Goal: Task Accomplishment & Management: Complete application form

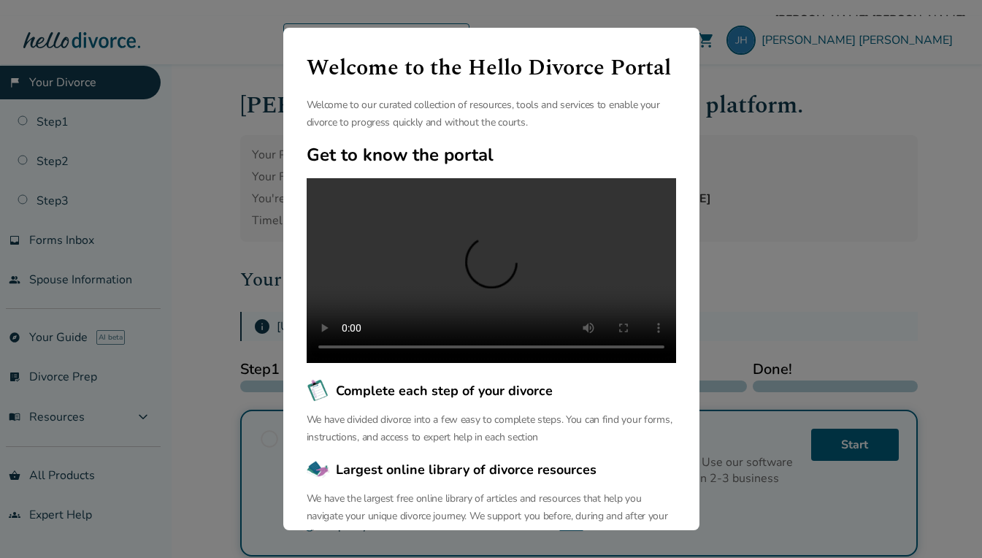
scroll to position [130, 0]
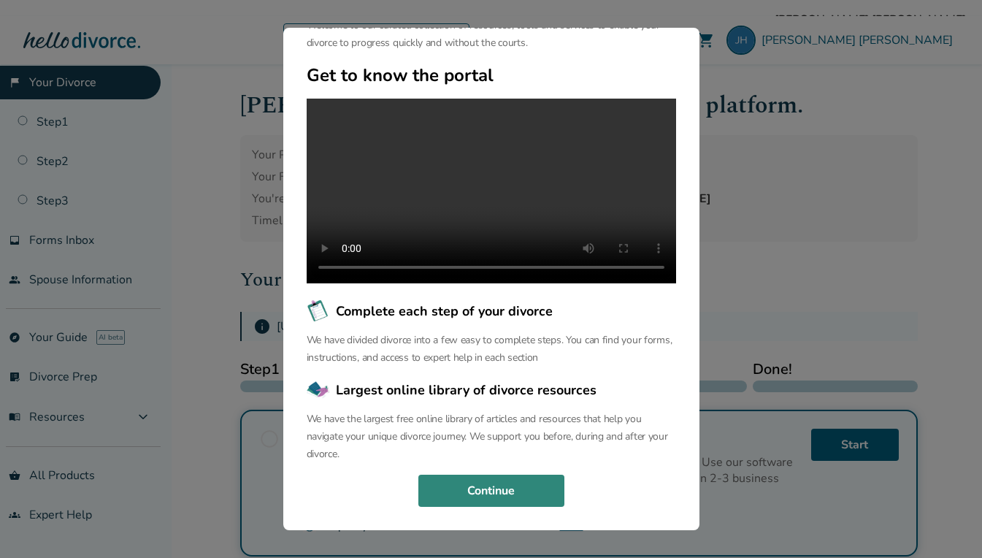
click at [509, 496] on button "Continue" at bounding box center [491, 491] width 146 height 32
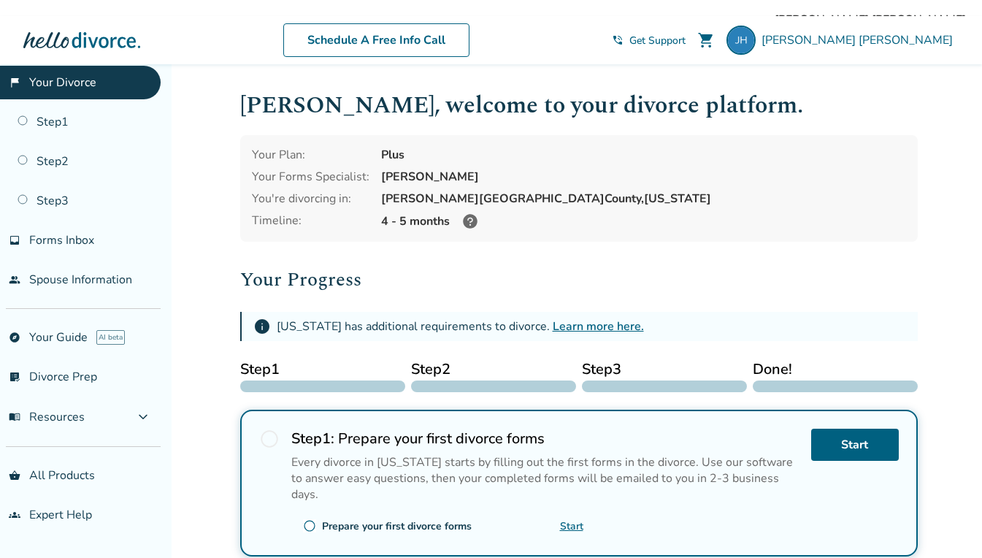
click at [269, 435] on span "radio_button_unchecked" at bounding box center [269, 439] width 20 height 20
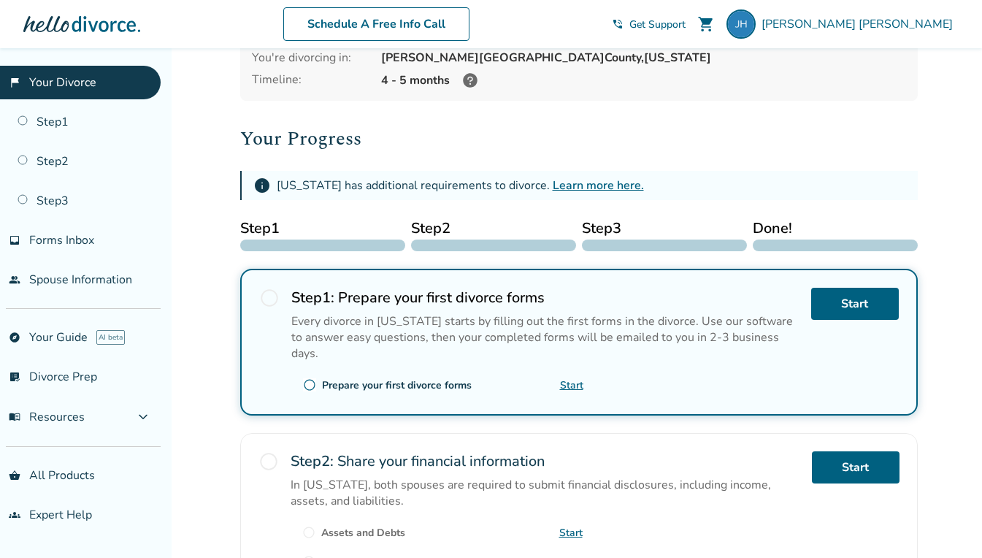
scroll to position [146, 0]
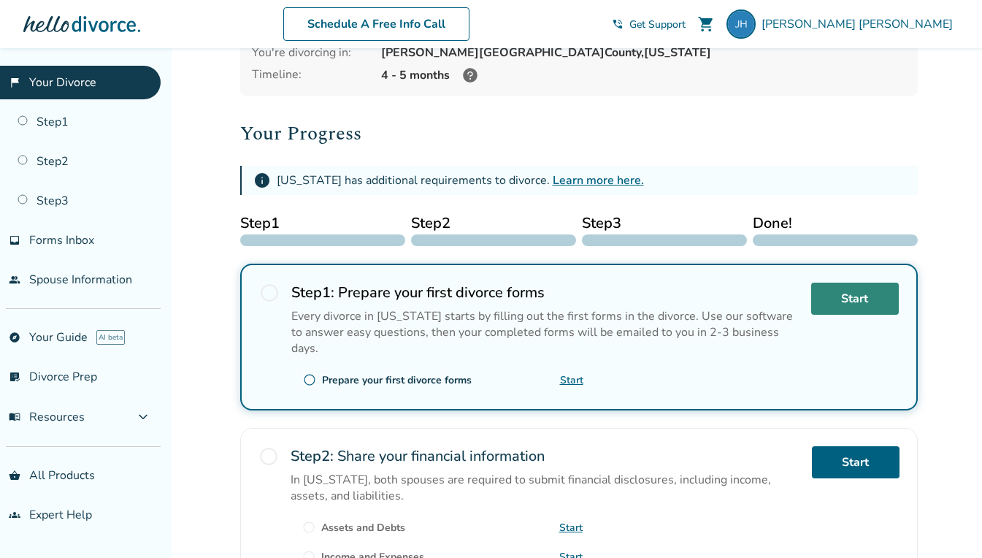
click at [873, 302] on link "Start" at bounding box center [855, 299] width 88 height 32
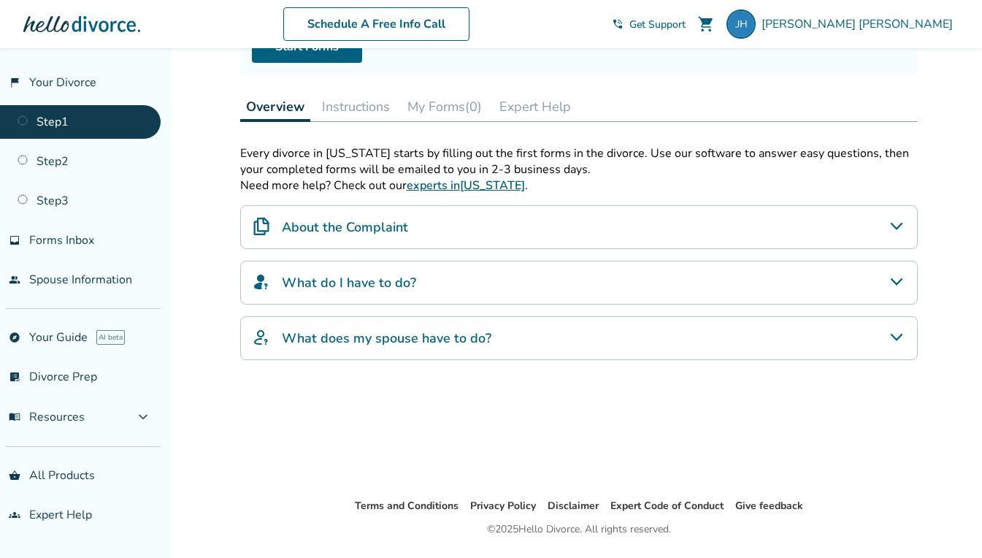
scroll to position [219, 0]
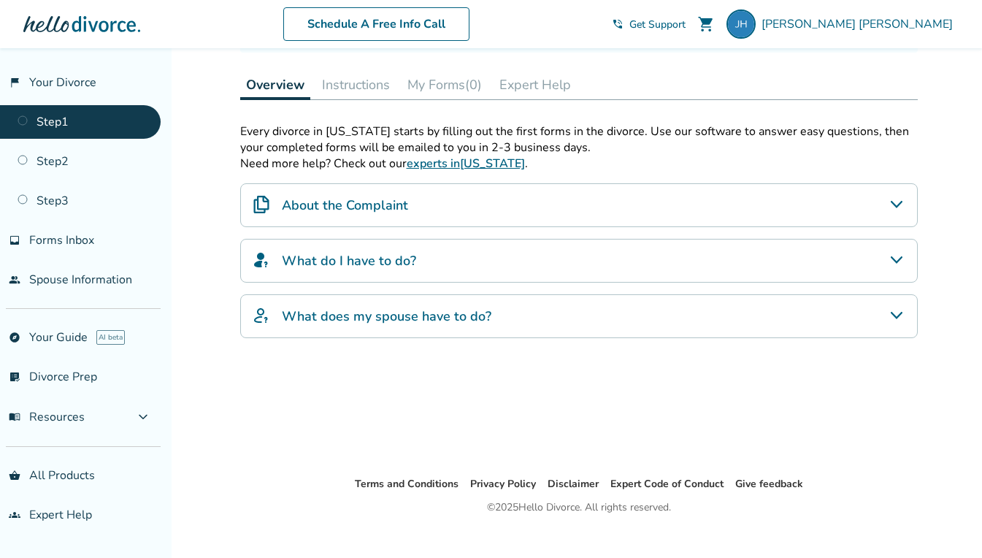
click at [901, 201] on icon "About the Complaint" at bounding box center [897, 205] width 18 height 18
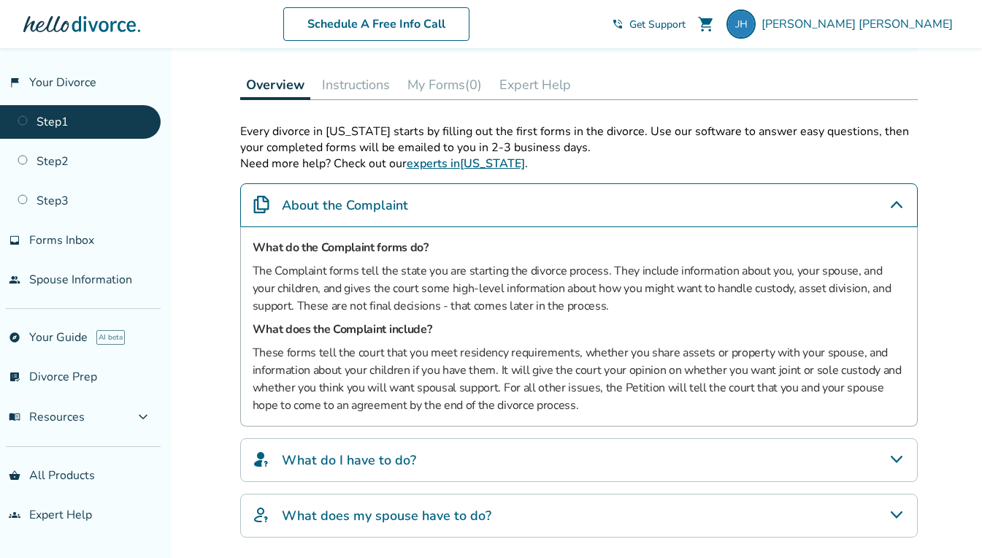
click at [901, 201] on icon "About the Complaint" at bounding box center [897, 205] width 18 height 18
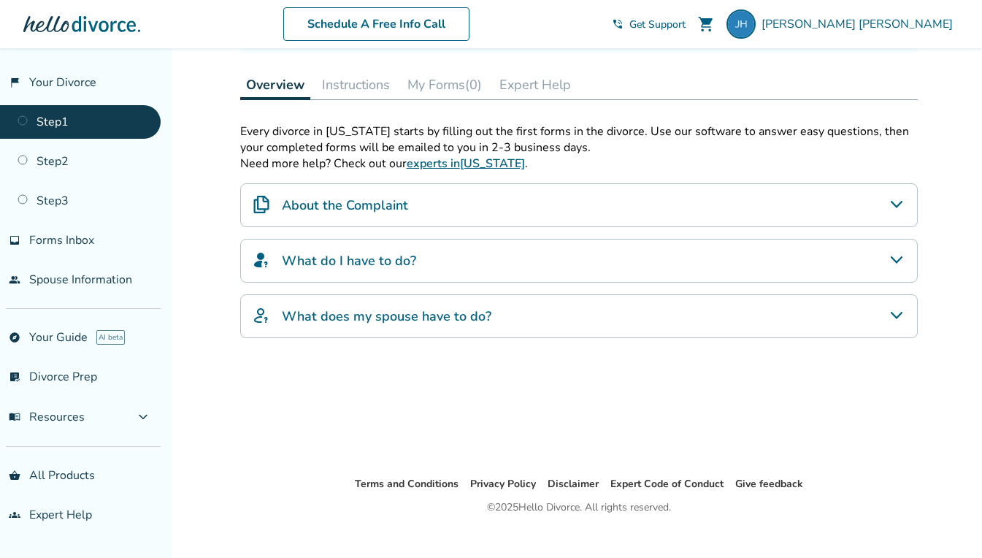
click at [895, 253] on icon "What do I have to do?" at bounding box center [897, 260] width 18 height 18
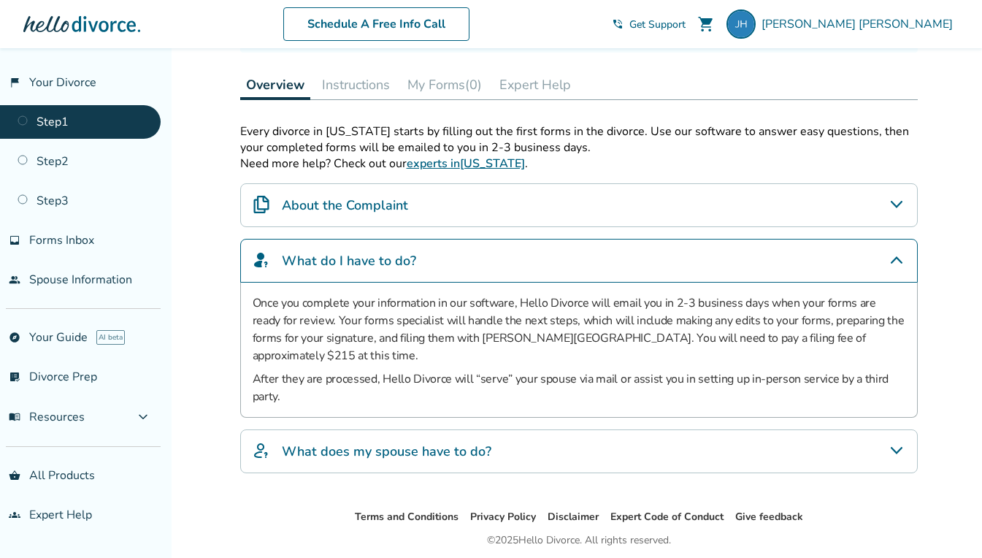
click at [895, 253] on icon "What do I have to do?" at bounding box center [897, 260] width 18 height 18
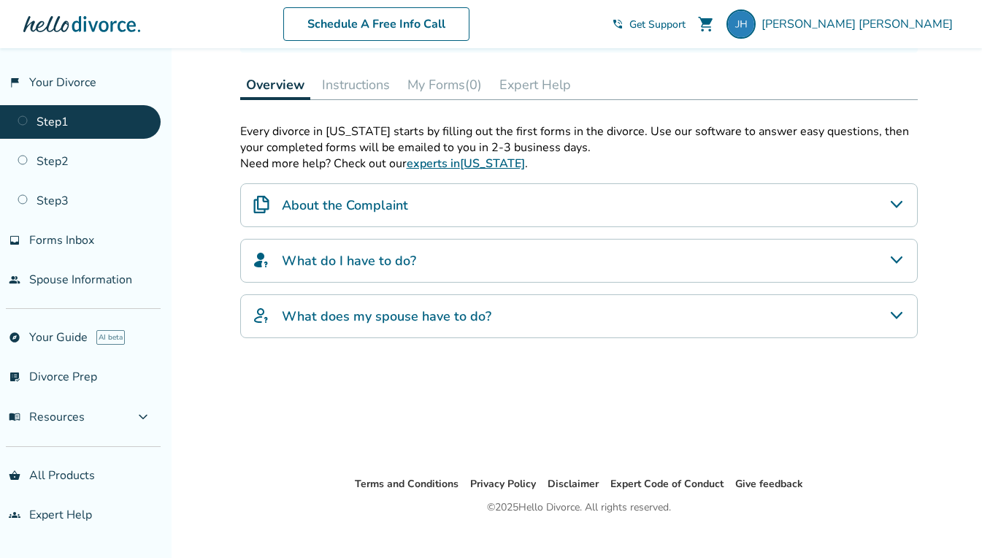
click at [897, 316] on icon "What does my spouse have to do?" at bounding box center [897, 316] width 18 height 18
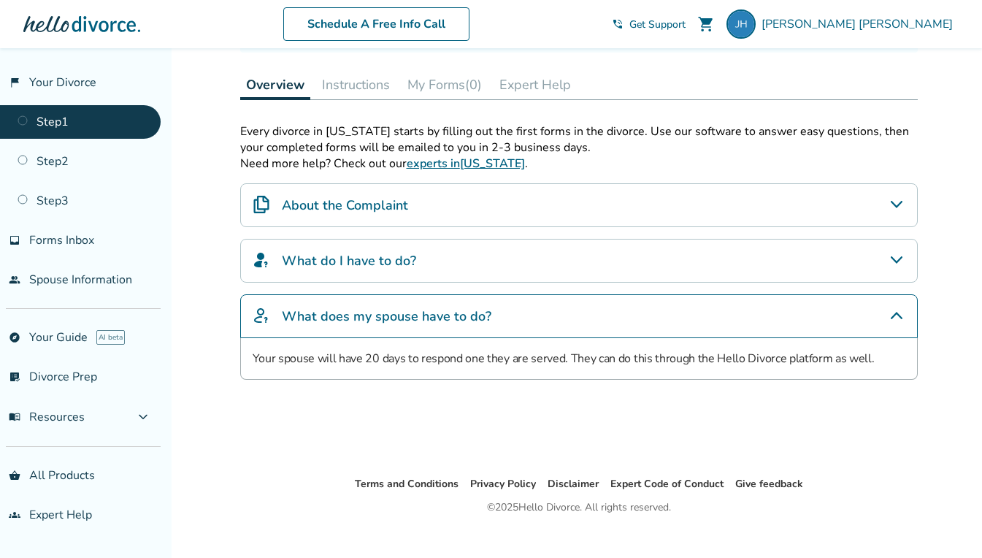
click at [897, 315] on icon "What does my spouse have to do?" at bounding box center [897, 316] width 18 height 18
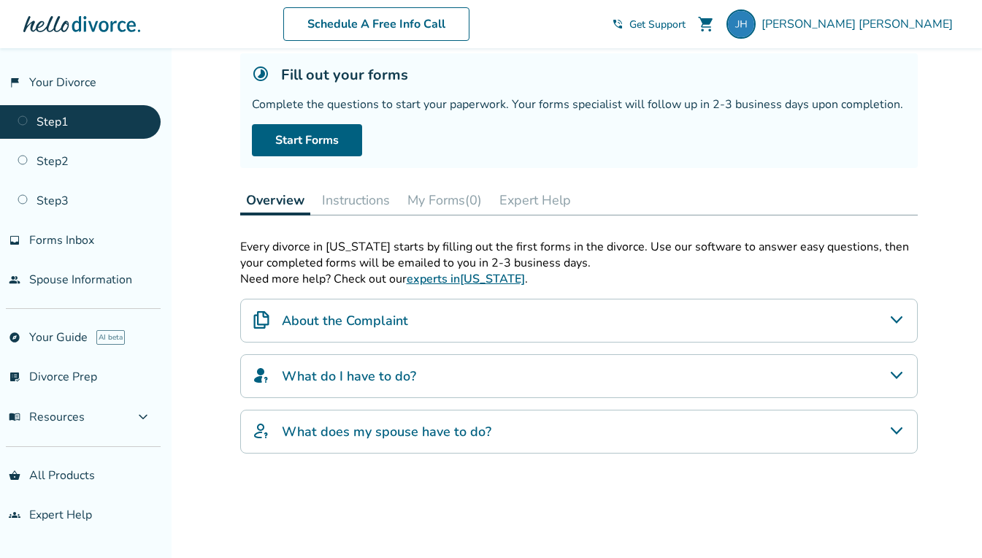
scroll to position [19, 0]
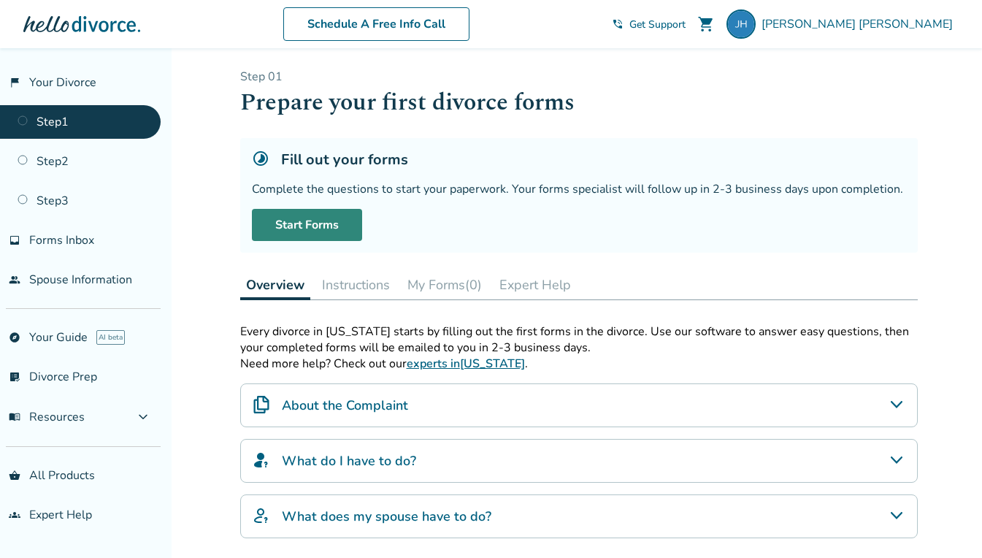
click at [310, 223] on link "Start Forms" at bounding box center [307, 225] width 110 height 32
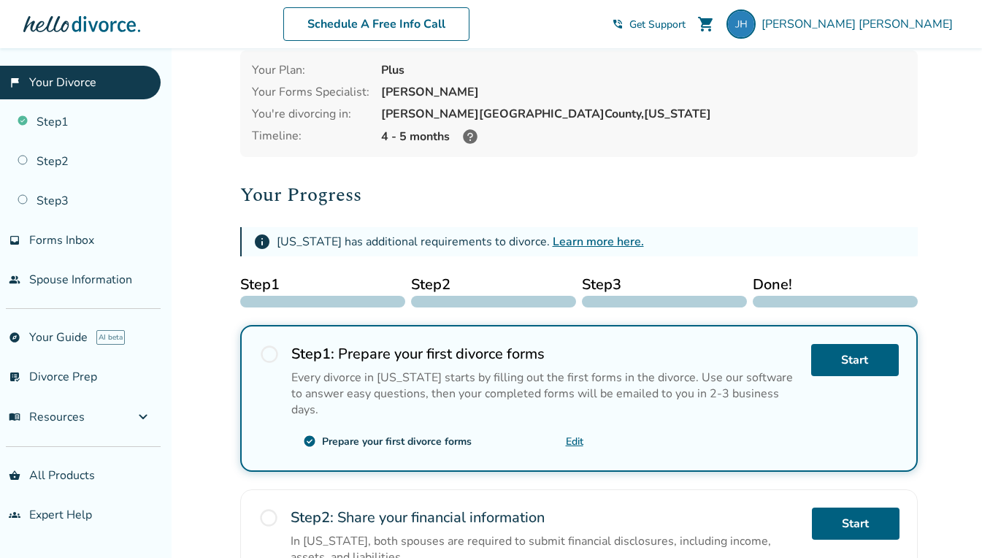
scroll to position [146, 0]
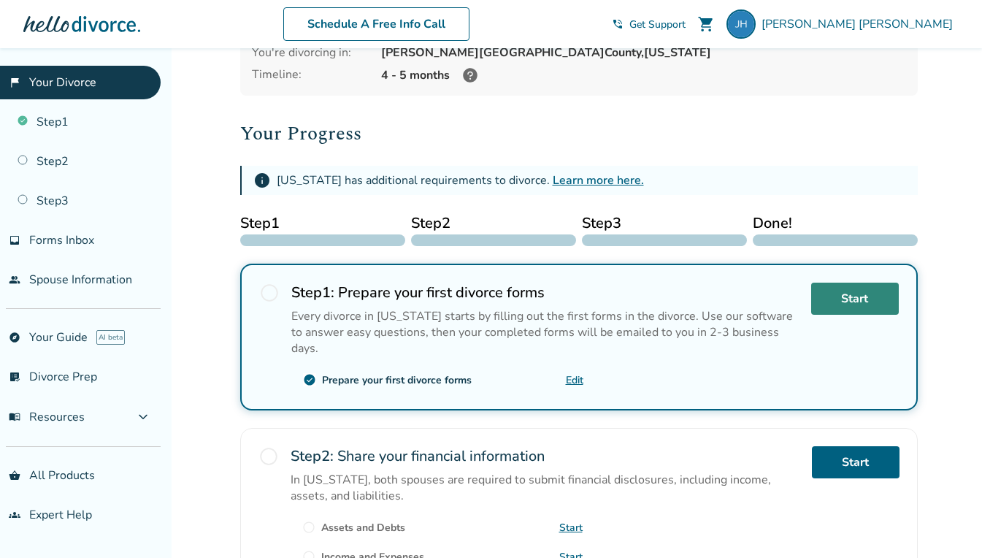
click at [865, 291] on link "Start" at bounding box center [855, 299] width 88 height 32
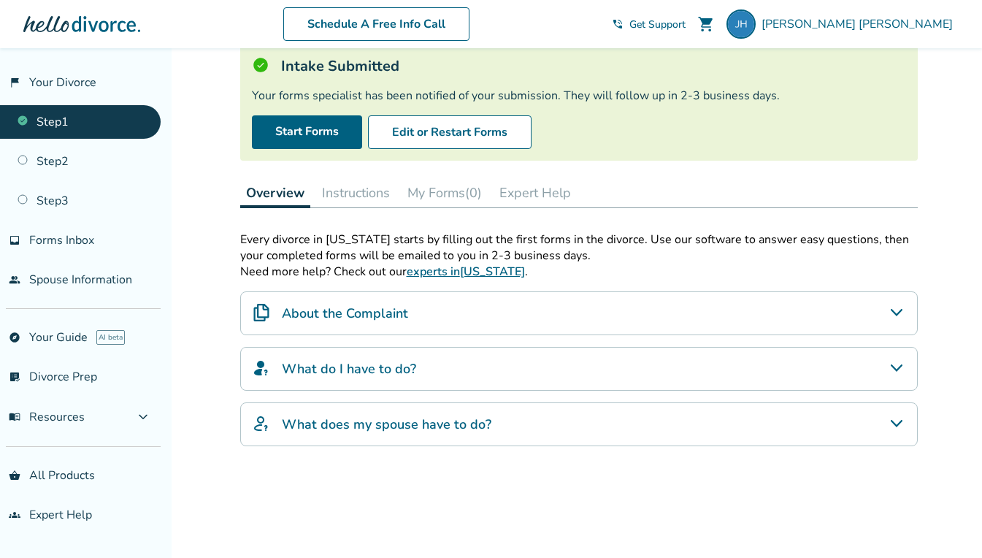
scroll to position [146, 0]
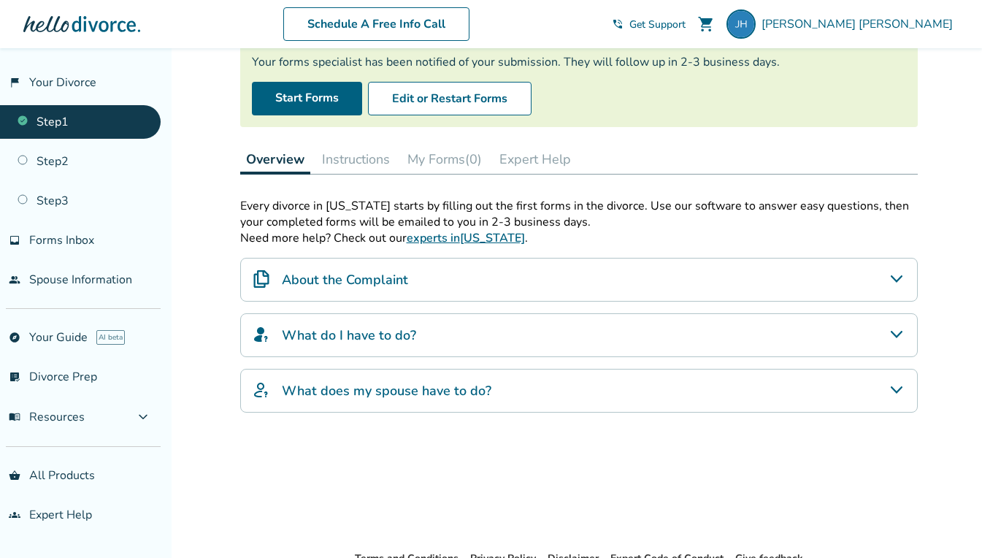
click at [896, 328] on icon "What do I have to do?" at bounding box center [897, 335] width 18 height 18
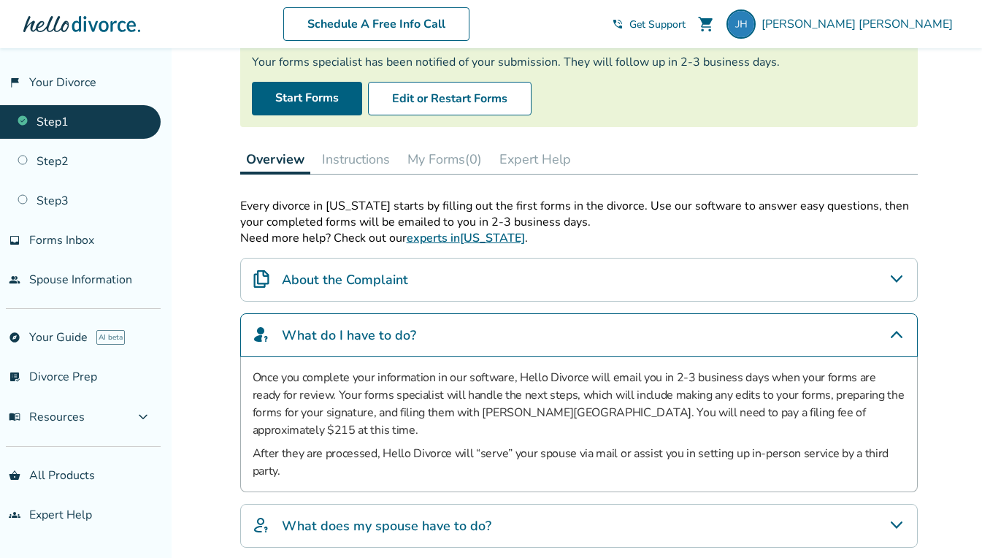
click at [903, 333] on icon "What do I have to do?" at bounding box center [897, 335] width 18 height 18
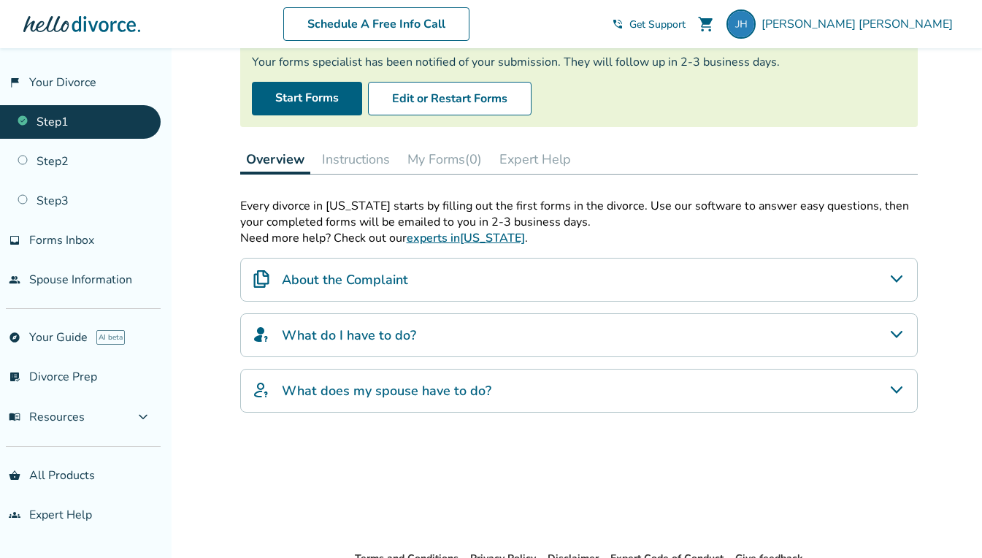
click at [896, 381] on icon "What does my spouse have to do?" at bounding box center [897, 390] width 18 height 18
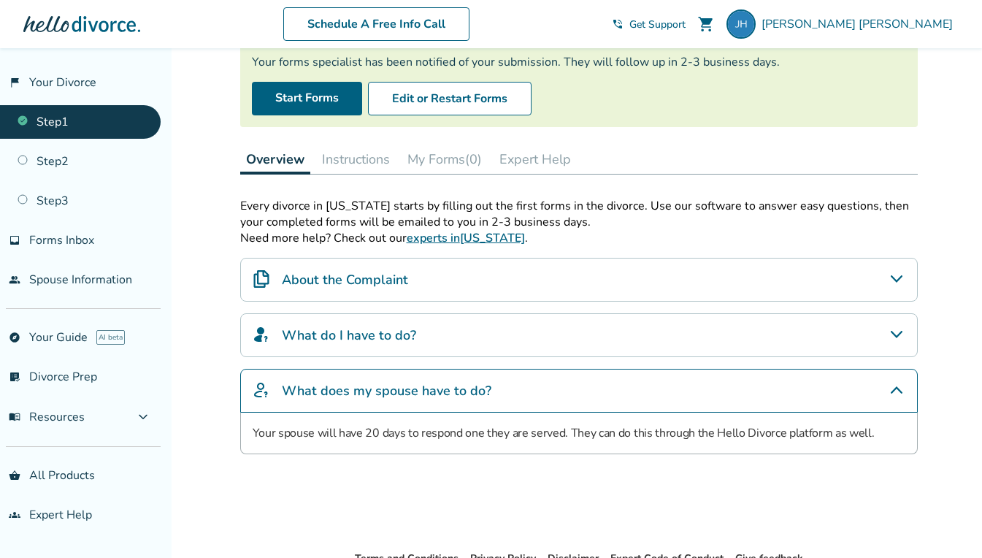
drag, startPoint x: 887, startPoint y: 390, endPoint x: 480, endPoint y: 307, distance: 415.0
click at [887, 389] on div "What does my spouse have to do?" at bounding box center [579, 391] width 678 height 44
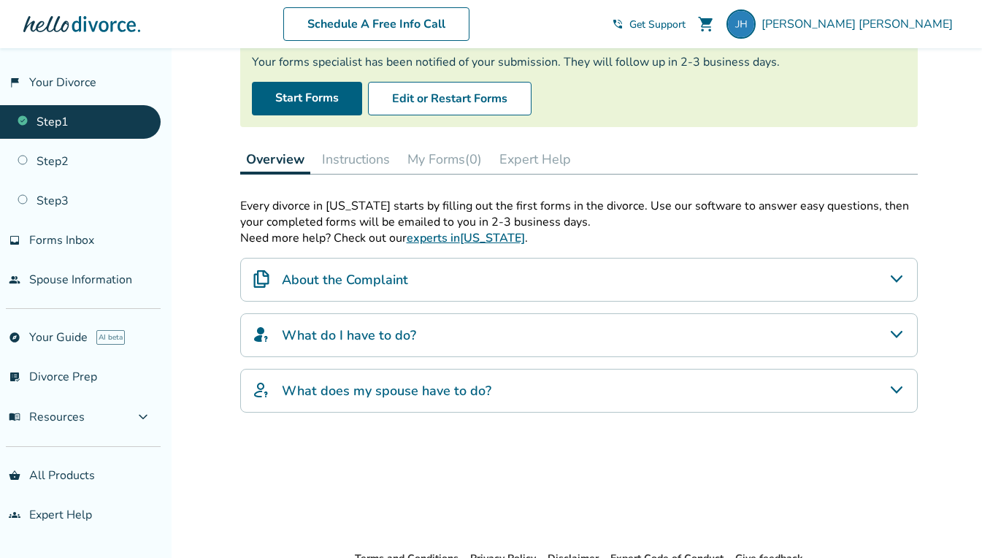
click at [897, 271] on icon "About the Complaint" at bounding box center [897, 279] width 18 height 18
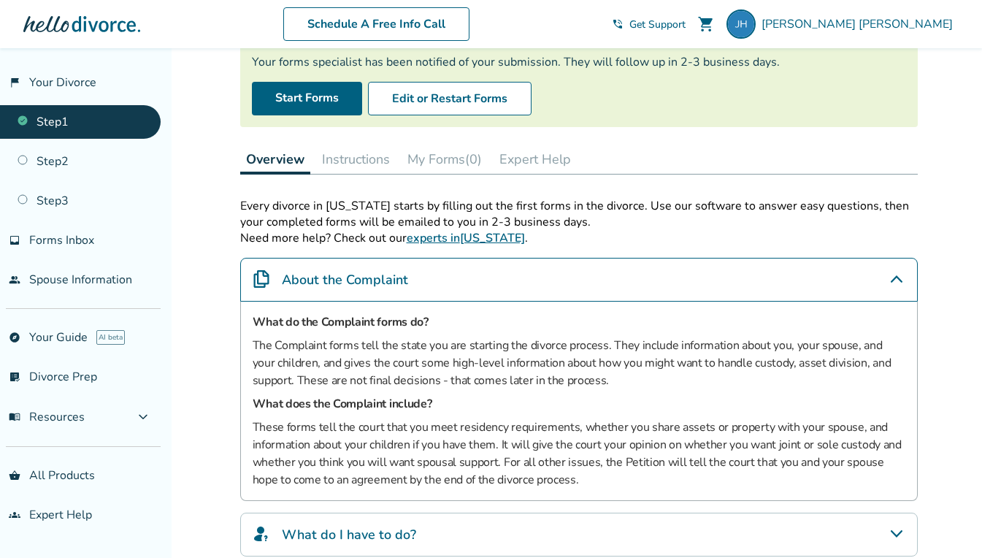
click at [897, 270] on icon "About the Complaint" at bounding box center [897, 279] width 18 height 18
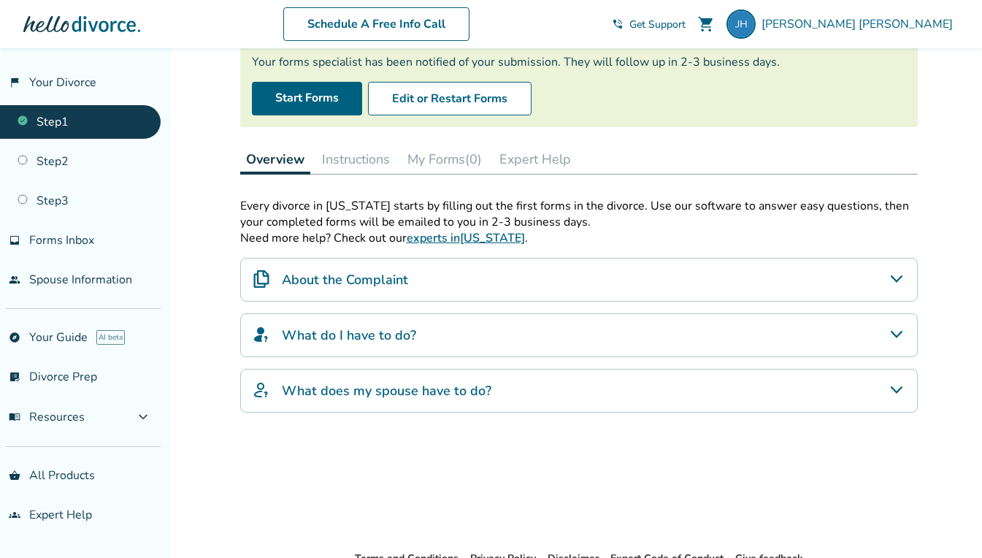
click at [429, 403] on div "What does my spouse have to do?" at bounding box center [579, 391] width 678 height 44
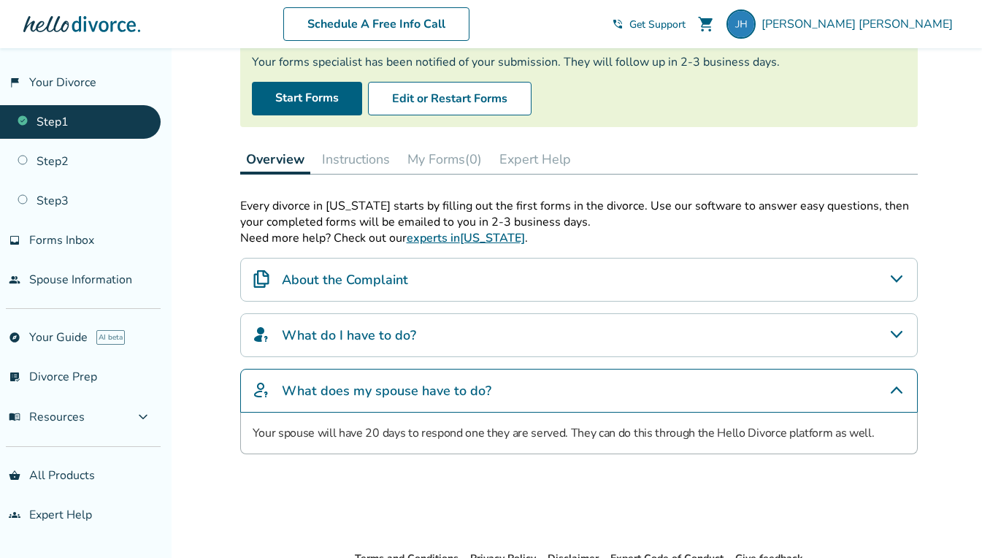
click at [443, 384] on h4 "What does my spouse have to do?" at bounding box center [387, 390] width 210 height 19
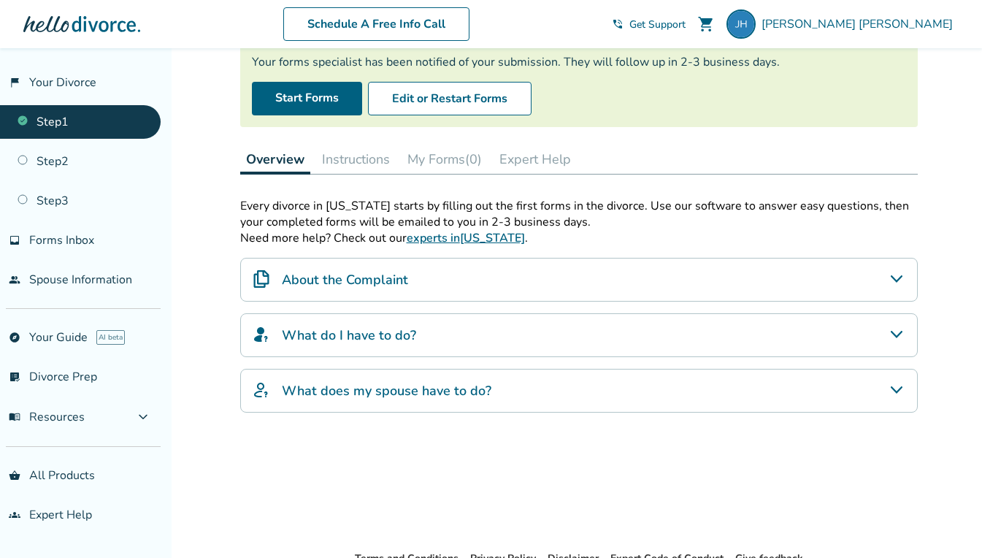
click at [495, 235] on link "experts in Massachusetts" at bounding box center [466, 238] width 118 height 16
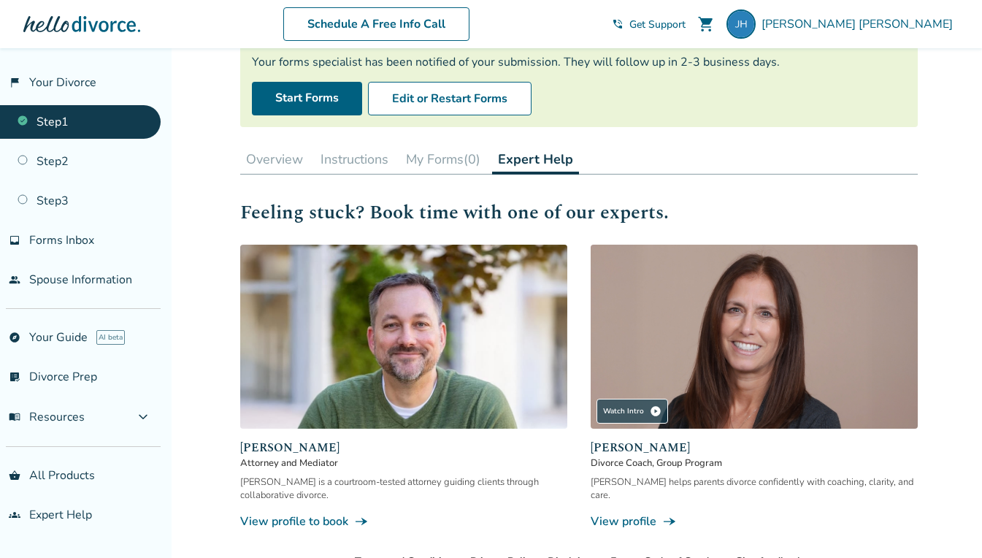
scroll to position [240, 0]
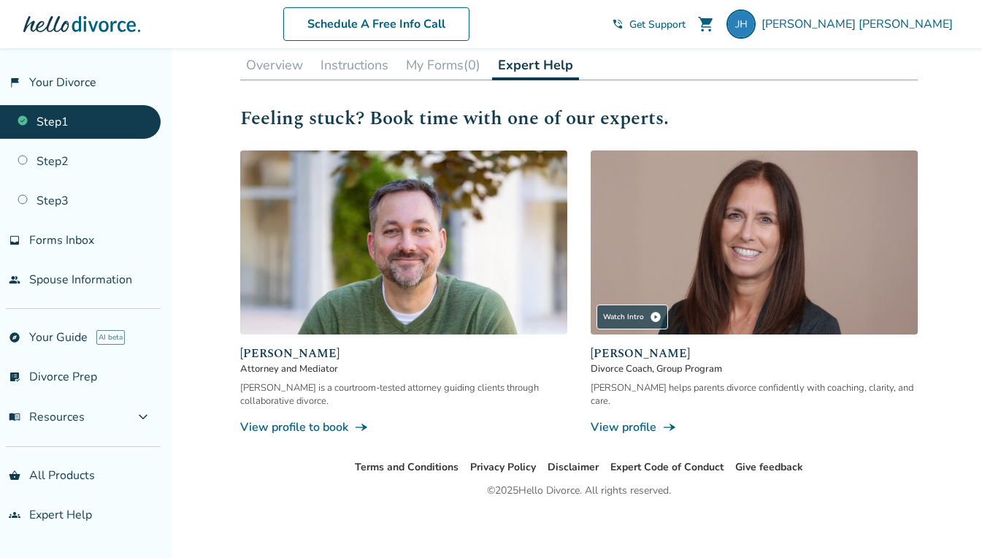
click at [638, 421] on link "View profile line_end_arrow_notch" at bounding box center [754, 427] width 327 height 16
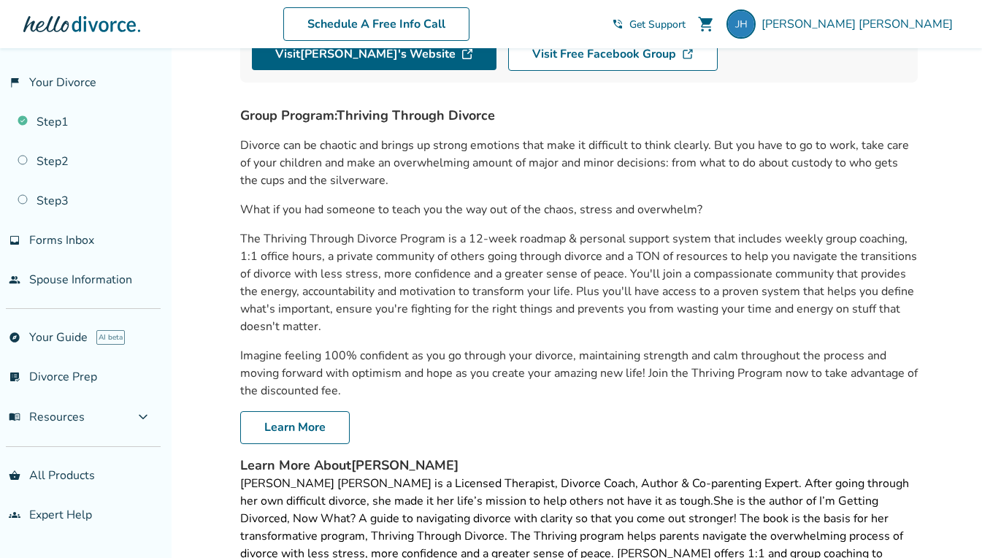
scroll to position [75, 0]
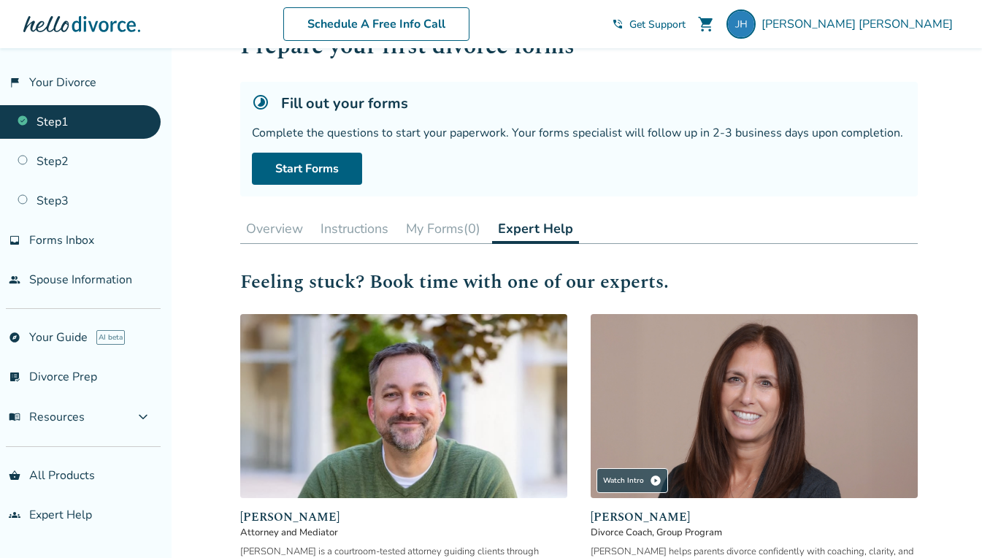
scroll to position [238, 0]
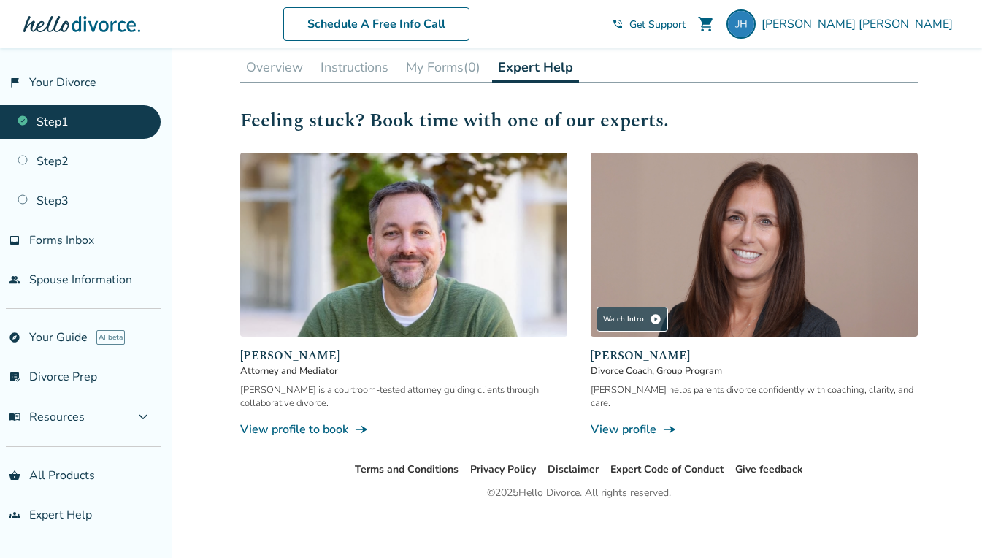
click at [294, 423] on link "View profile to book line_end_arrow_notch" at bounding box center [403, 429] width 327 height 16
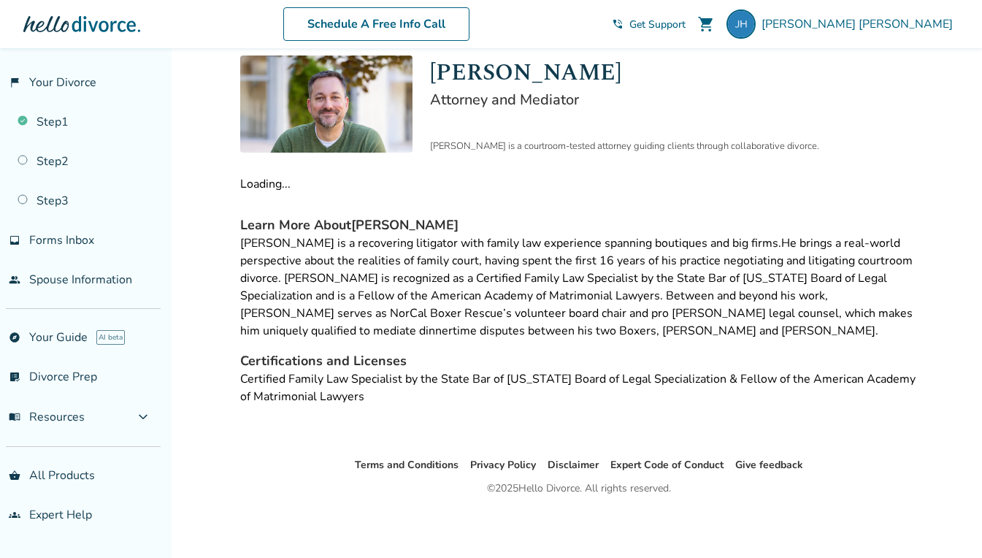
scroll to position [120, 0]
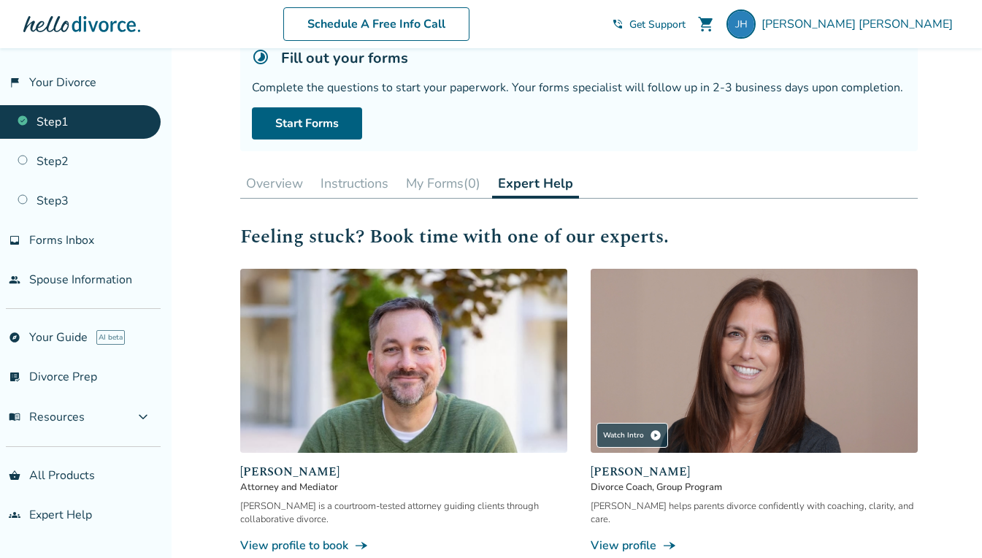
scroll to position [238, 0]
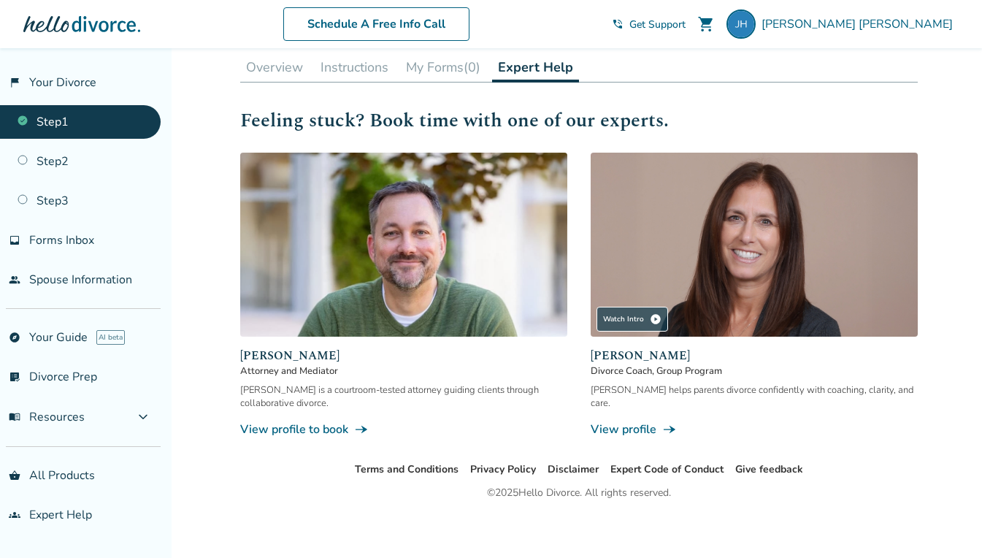
click at [294, 59] on button "Overview" at bounding box center [274, 67] width 69 height 29
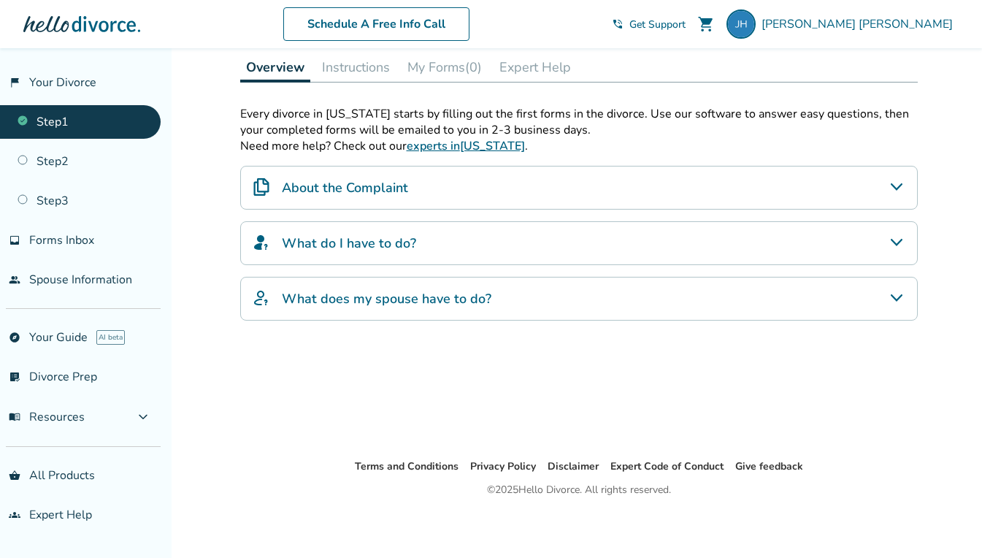
click at [349, 64] on button "Instructions" at bounding box center [356, 67] width 80 height 29
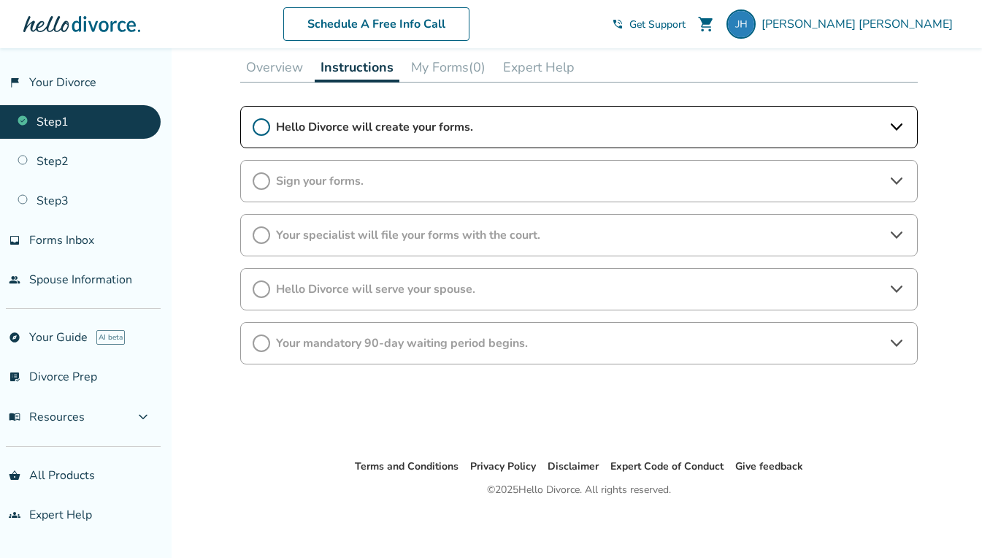
click at [272, 120] on div "Hello Divorce will create your forms." at bounding box center [579, 127] width 678 height 42
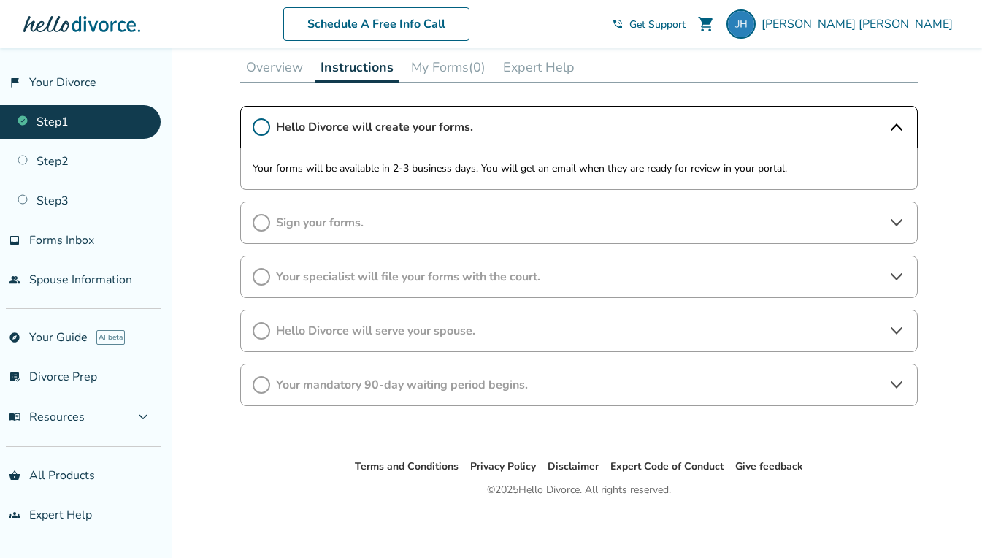
click at [264, 65] on button "Overview" at bounding box center [274, 67] width 69 height 29
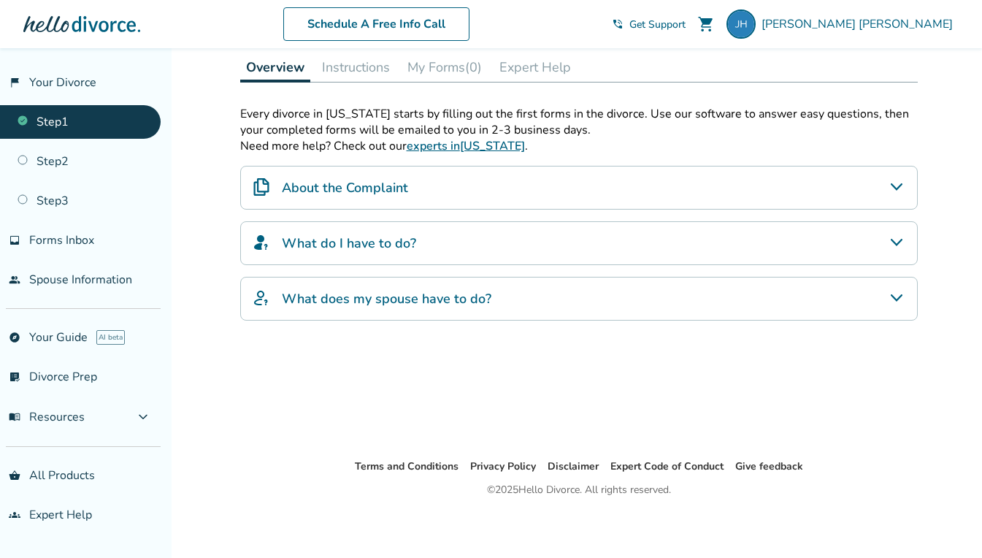
click at [95, 280] on link "people Spouse Information" at bounding box center [80, 280] width 161 height 34
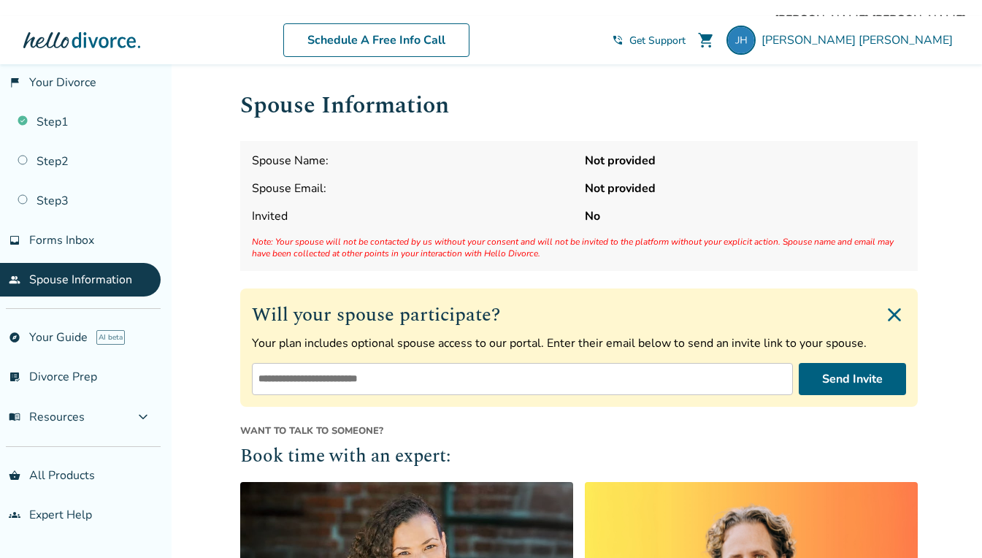
click at [327, 378] on input "email" at bounding box center [522, 379] width 541 height 32
type input "**********"
click at [861, 379] on button "Send Invite" at bounding box center [852, 379] width 107 height 32
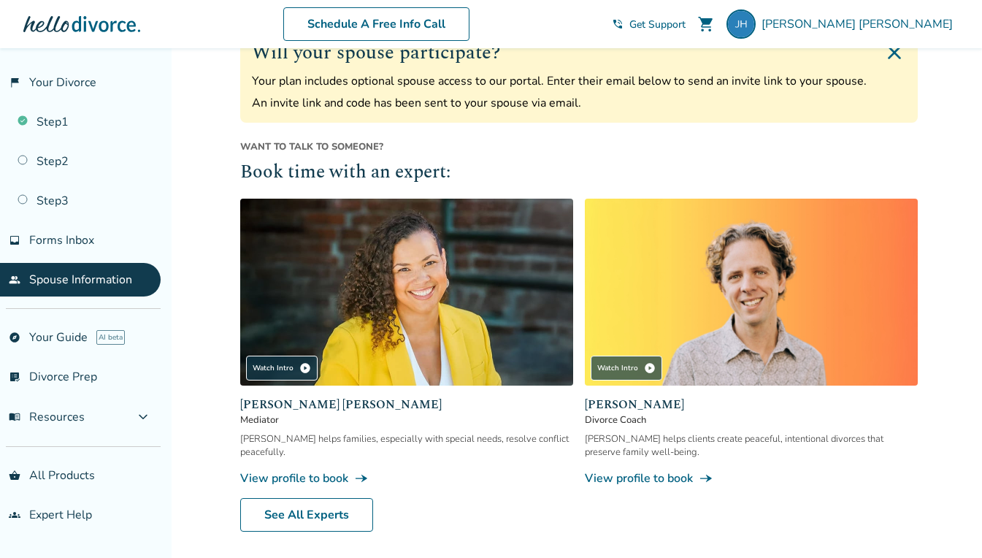
scroll to position [211, 0]
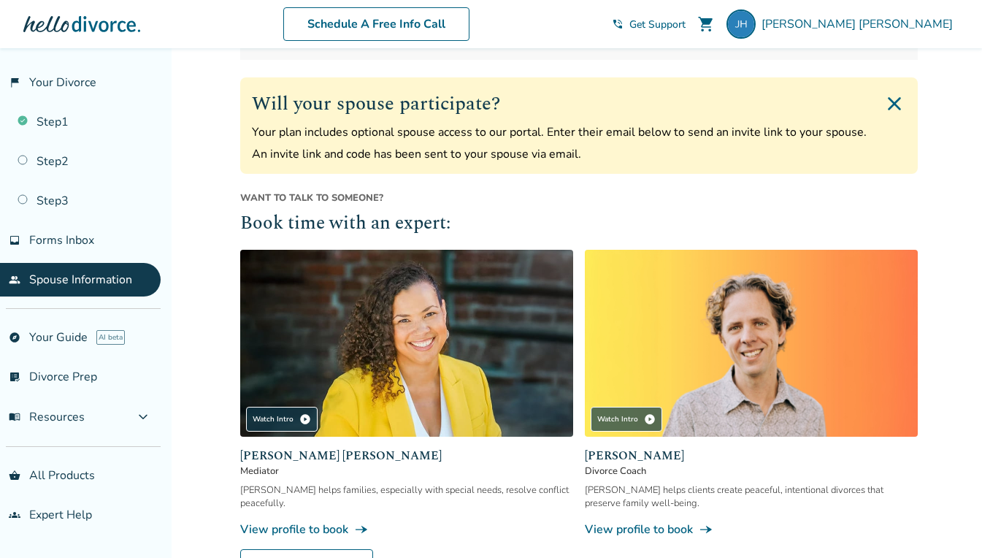
click at [44, 378] on link "list_alt_check Divorce Prep" at bounding box center [80, 377] width 161 height 34
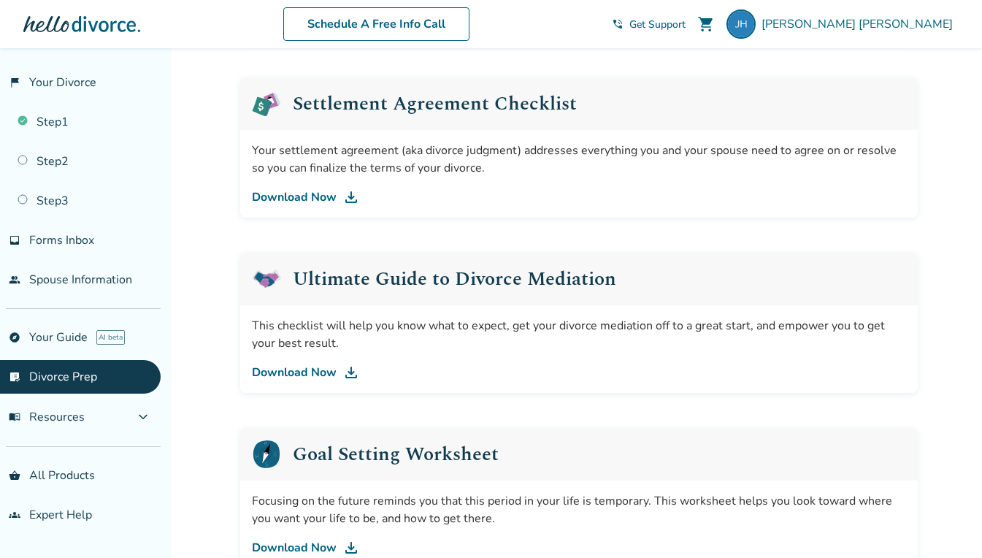
scroll to position [886, 0]
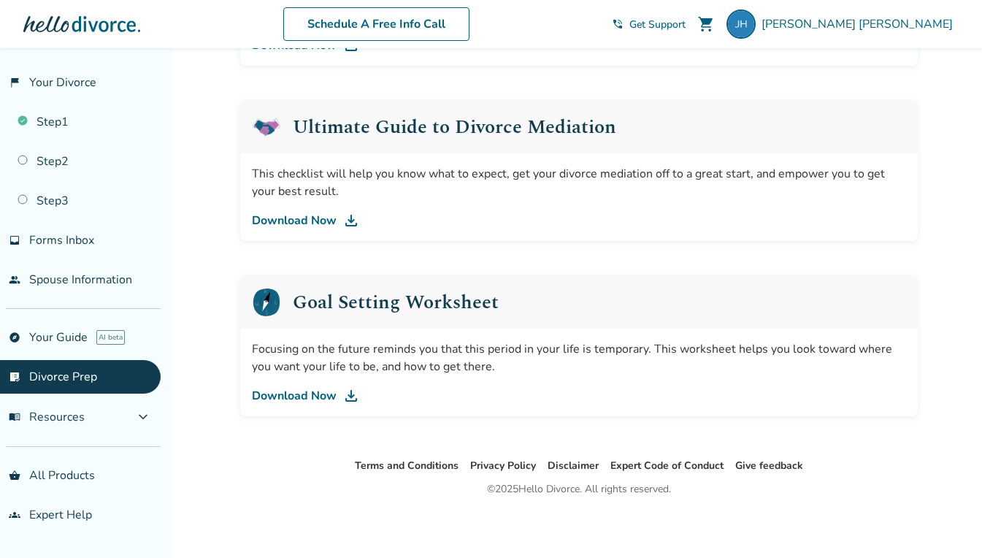
click at [150, 411] on span "expand_more" at bounding box center [143, 417] width 18 height 18
click at [148, 410] on span "expand_less" at bounding box center [143, 417] width 18 height 18
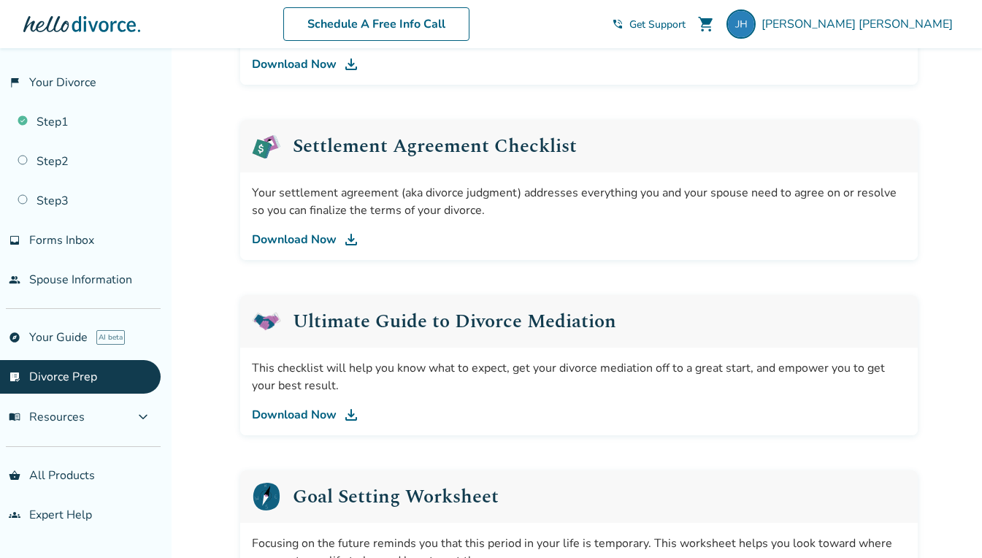
scroll to position [740, 0]
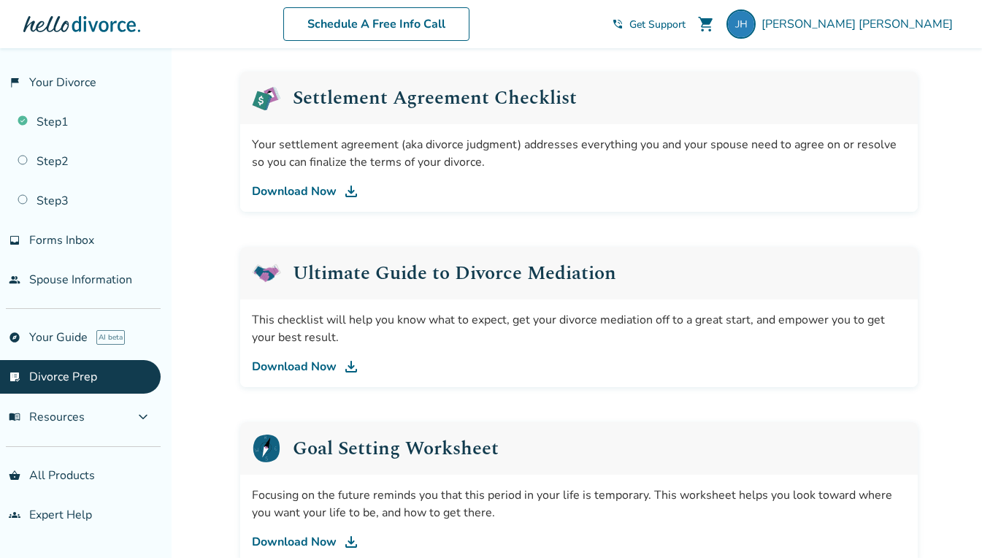
click at [295, 364] on link "Download Now" at bounding box center [579, 367] width 654 height 18
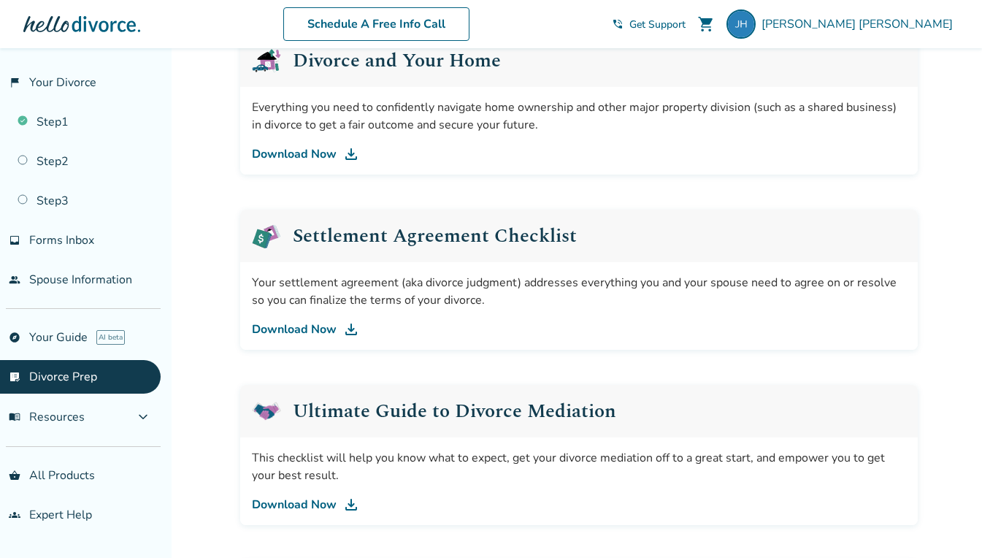
scroll to position [594, 0]
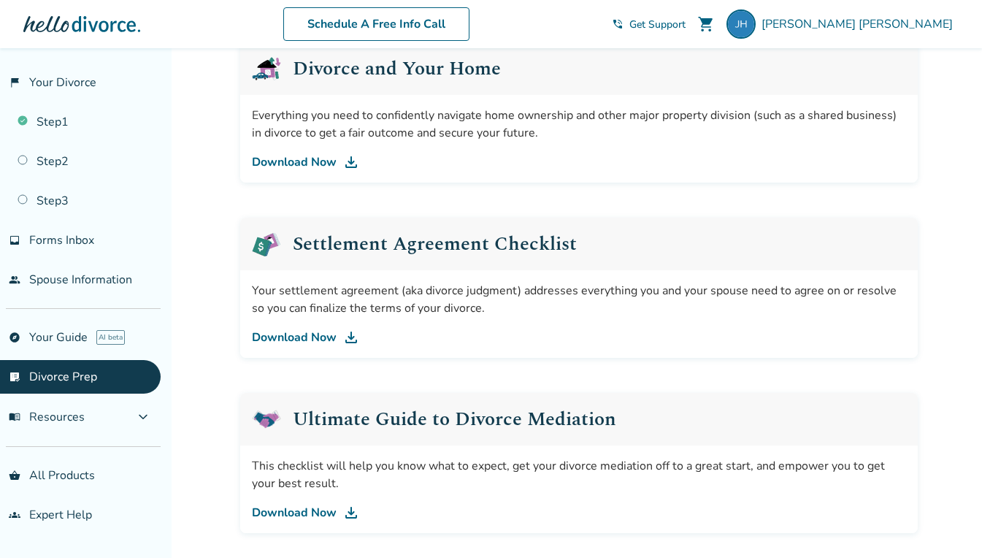
click at [315, 340] on link "Download Now" at bounding box center [579, 338] width 654 height 18
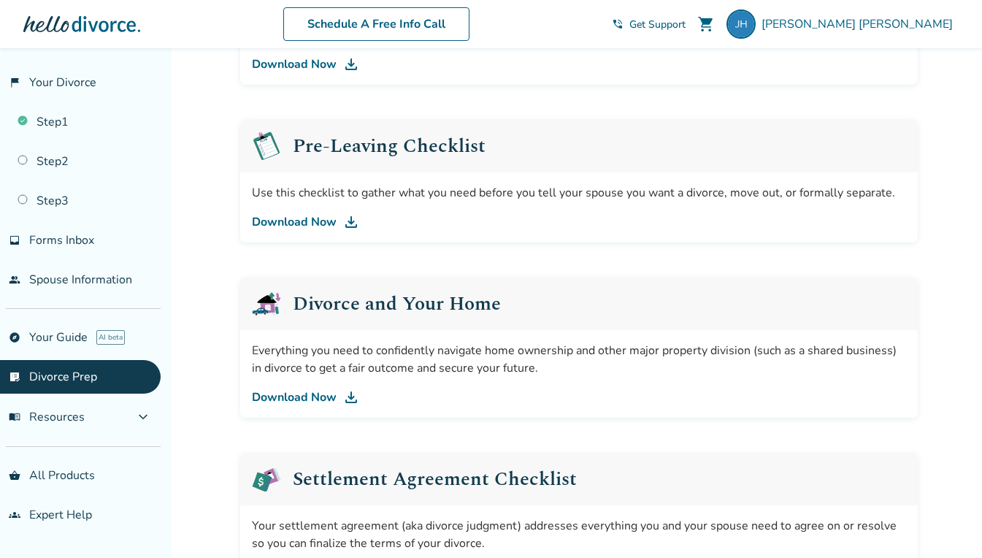
scroll to position [302, 0]
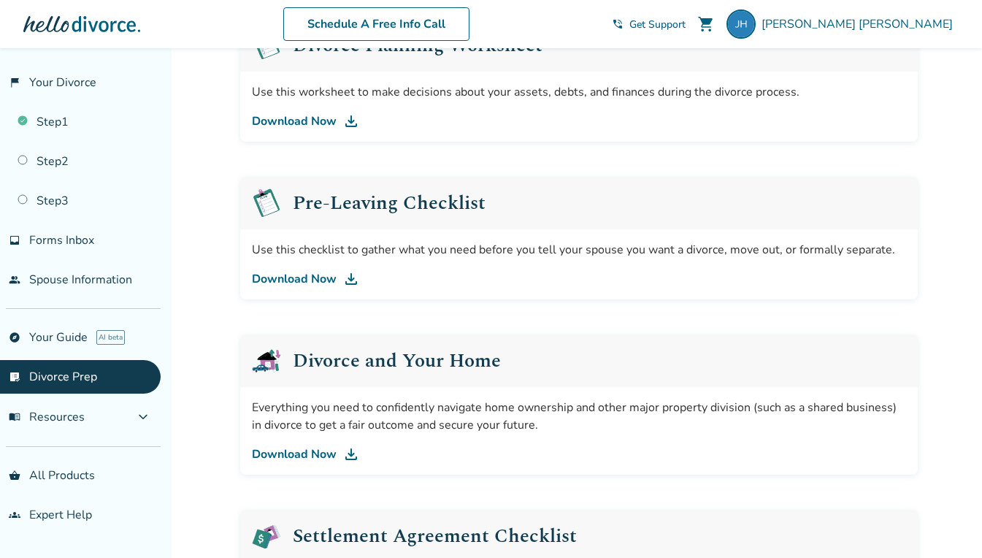
click at [301, 275] on link "Download Now" at bounding box center [579, 279] width 654 height 18
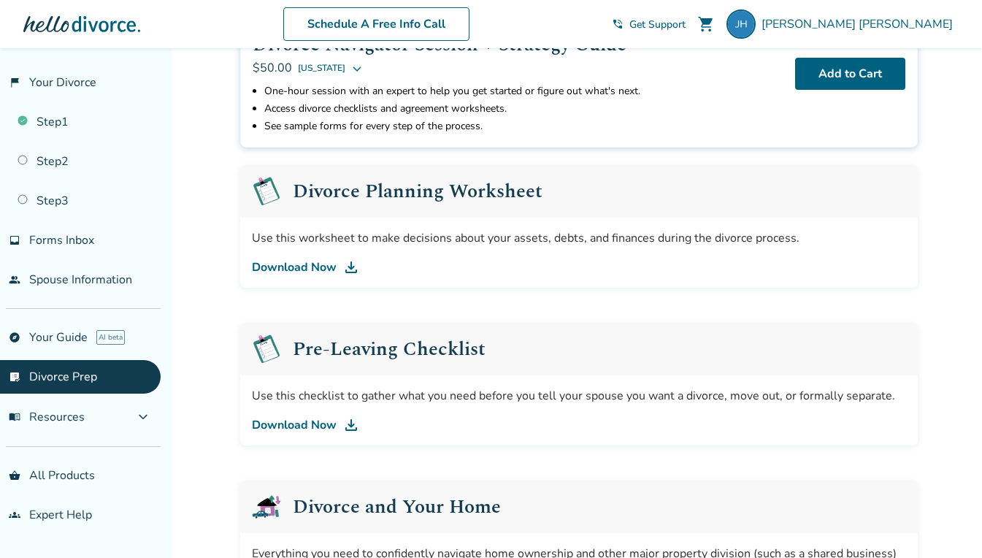
click at [52, 330] on link "explore Your Guide AI beta" at bounding box center [80, 338] width 161 height 34
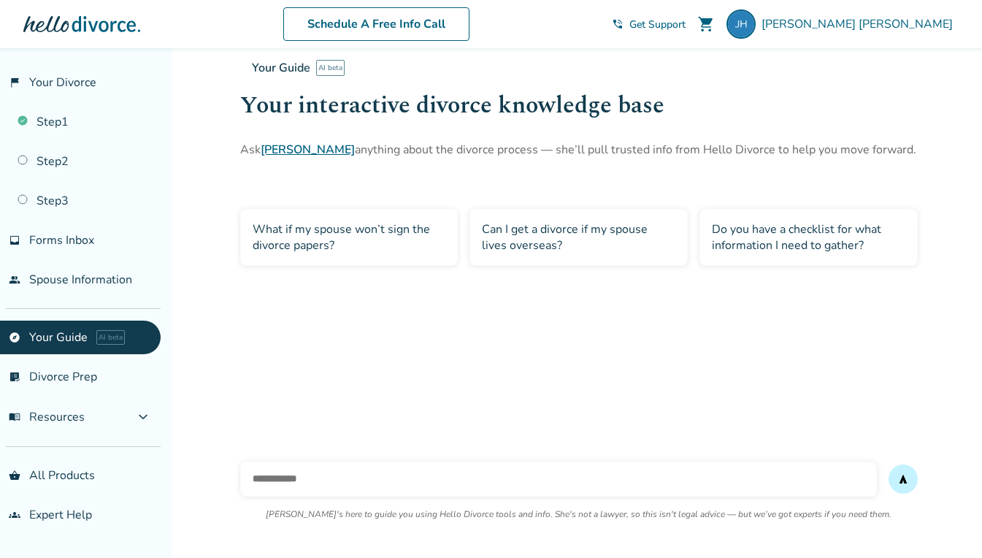
scroll to position [64, 0]
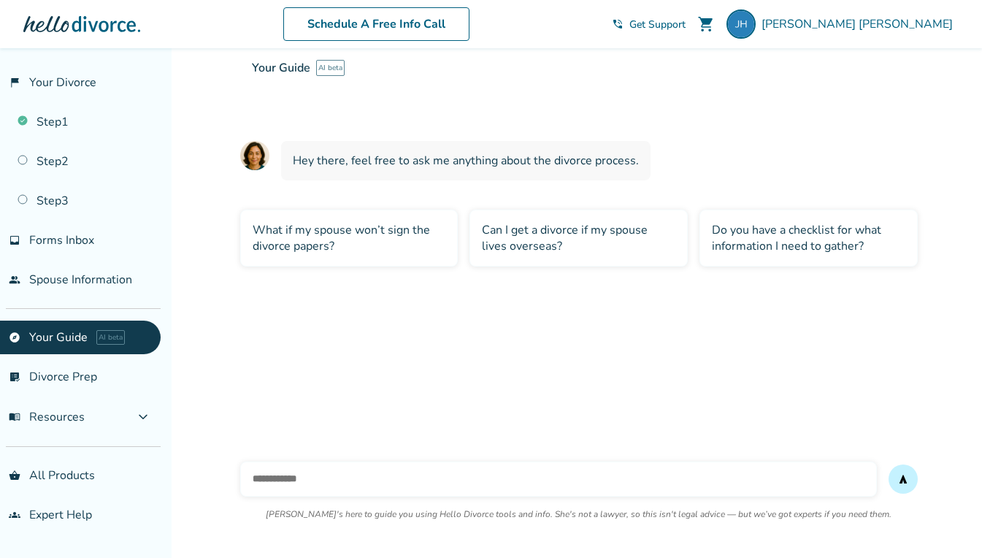
click at [64, 505] on link "groups Expert Help" at bounding box center [80, 515] width 161 height 34
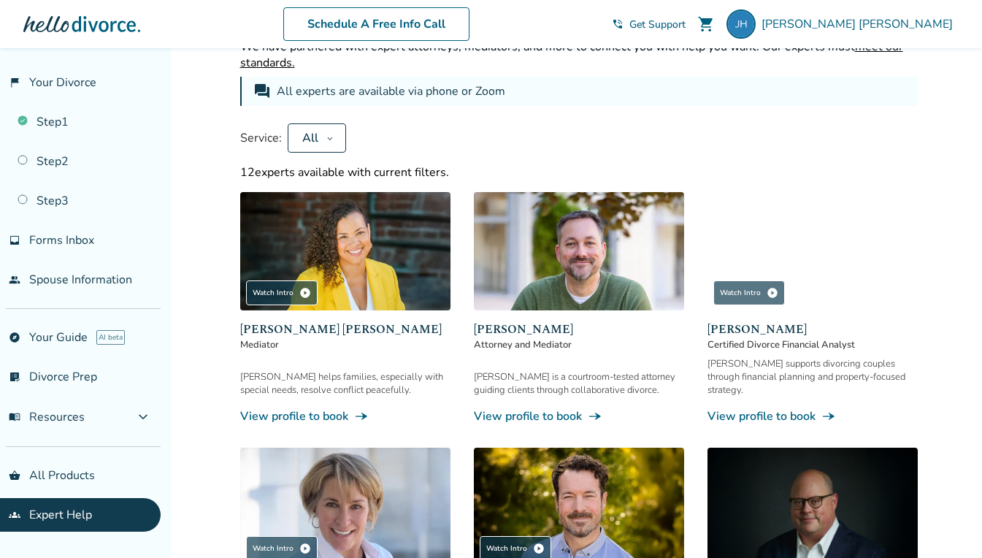
scroll to position [11, 0]
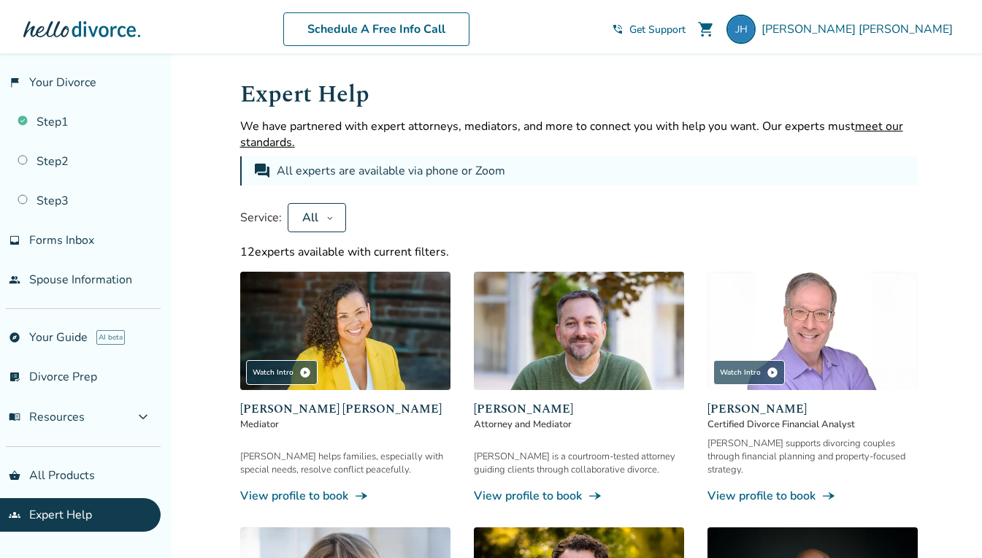
click at [930, 28] on span "Jodi Hooper" at bounding box center [860, 29] width 197 height 16
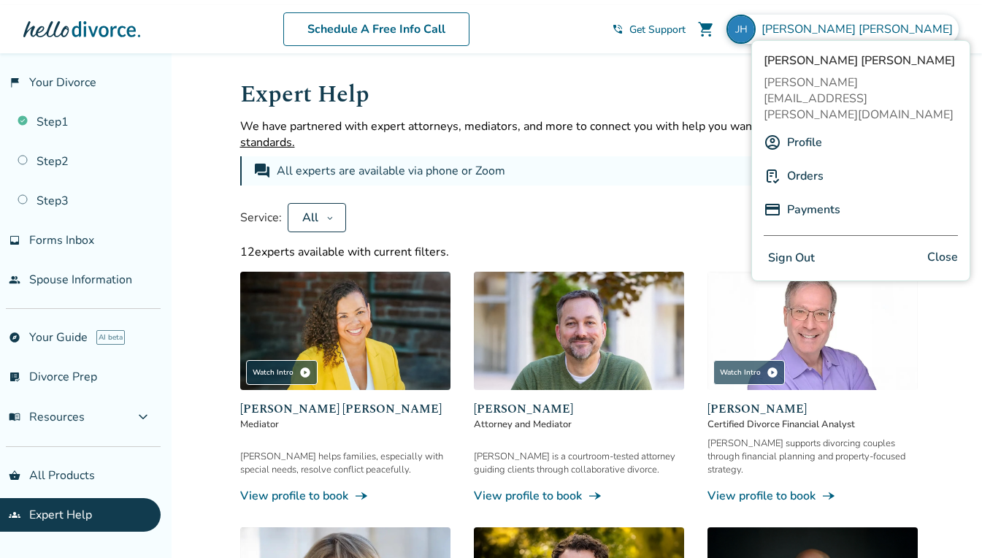
click at [612, 26] on div "Schedule A Free Info Call" at bounding box center [376, 29] width 472 height 34
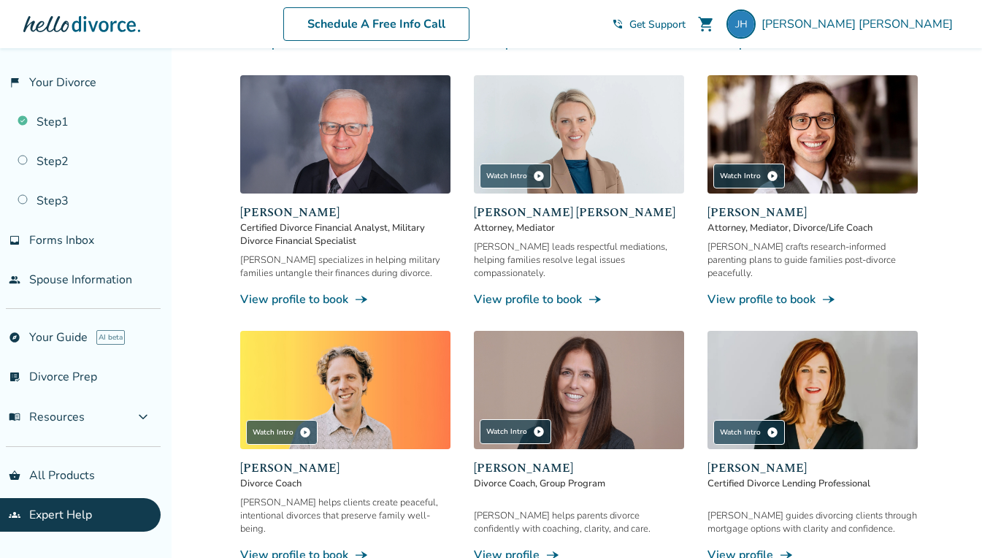
scroll to position [741, 0]
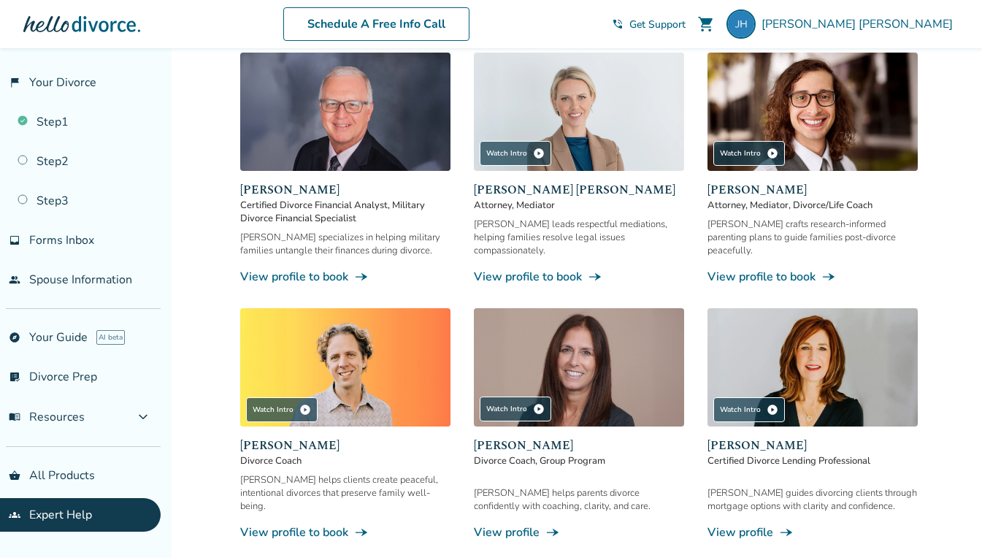
click at [627, 332] on img at bounding box center [579, 367] width 210 height 118
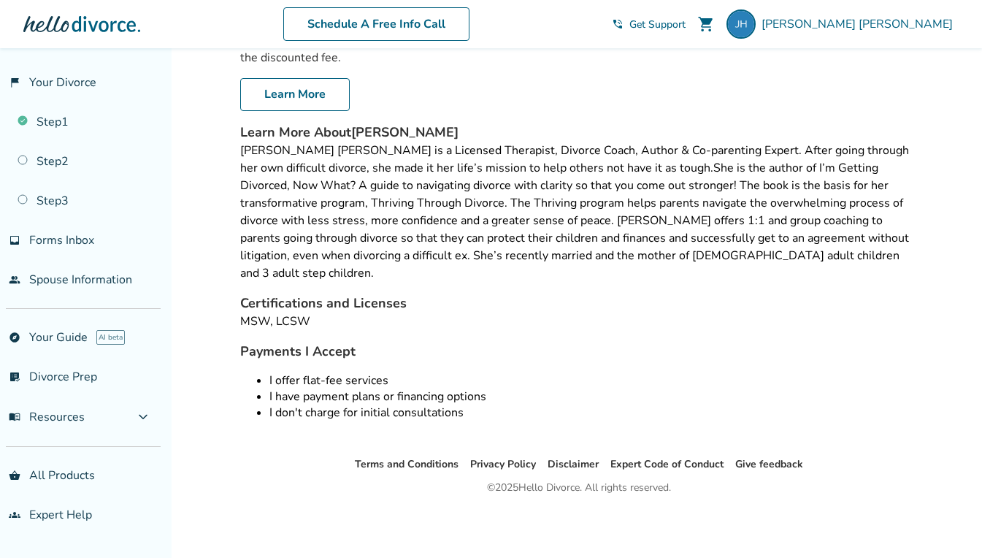
scroll to position [586, 0]
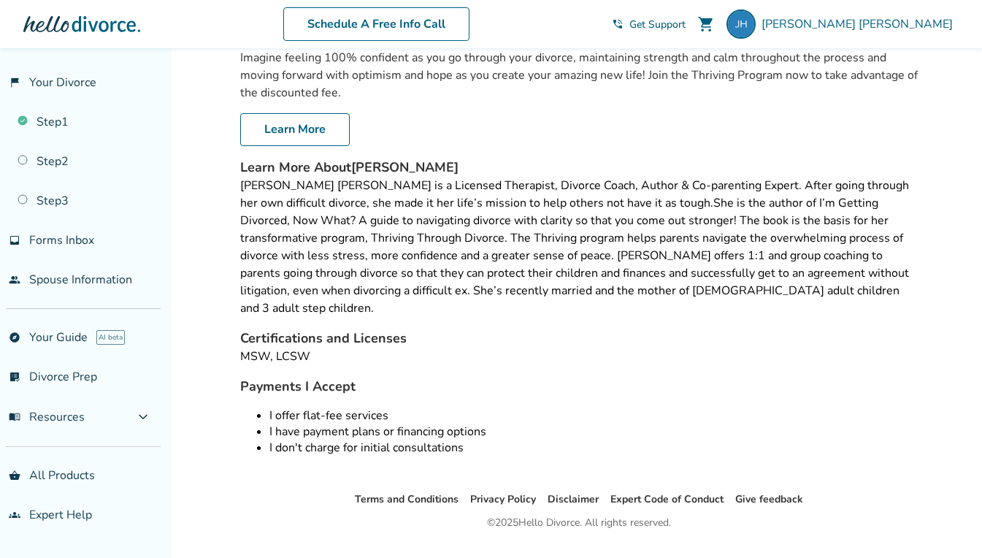
click at [102, 20] on div at bounding box center [81, 23] width 117 height 29
click at [50, 370] on link "list_alt_check Divorce Prep" at bounding box center [80, 377] width 161 height 34
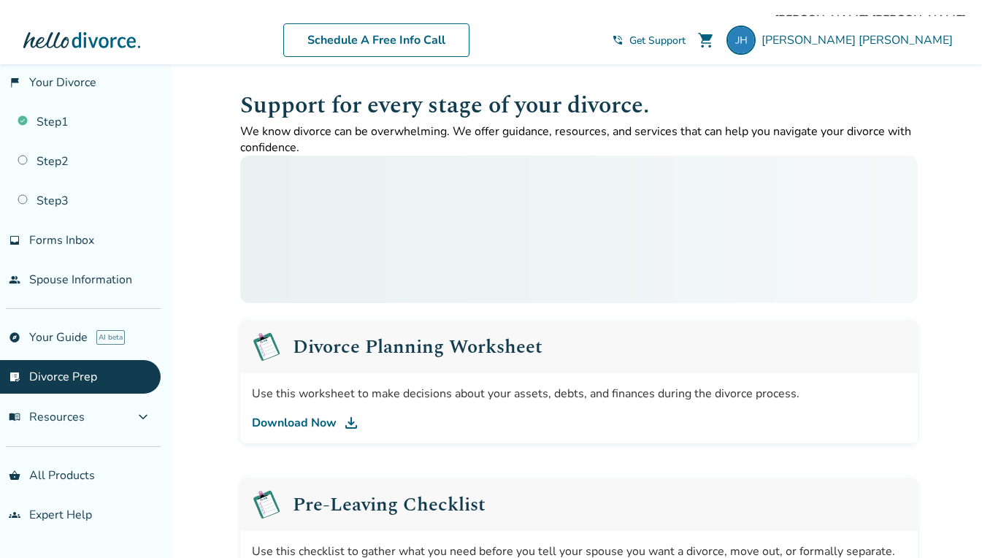
click at [50, 334] on link "explore Your Guide AI beta" at bounding box center [80, 338] width 161 height 34
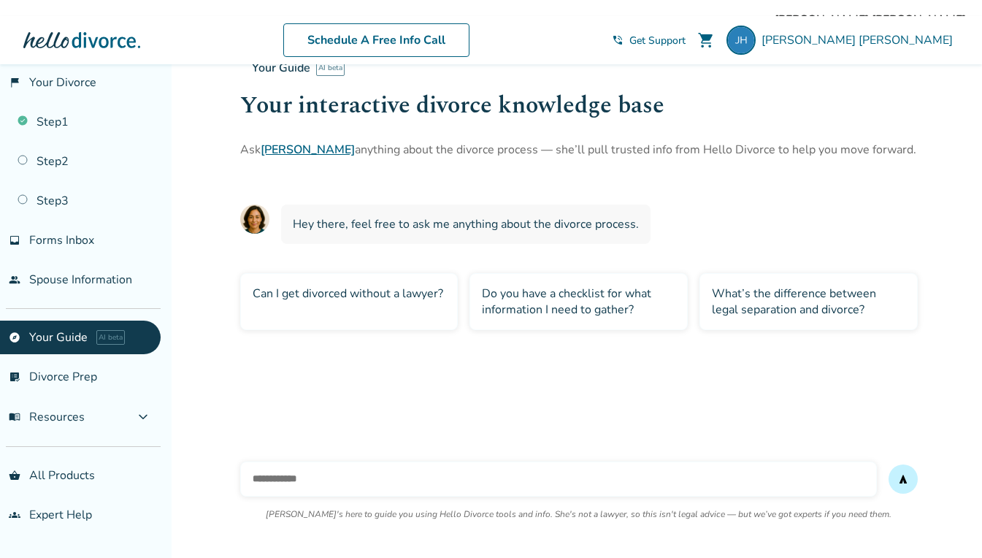
click at [71, 280] on link "people Spouse Information" at bounding box center [80, 280] width 161 height 34
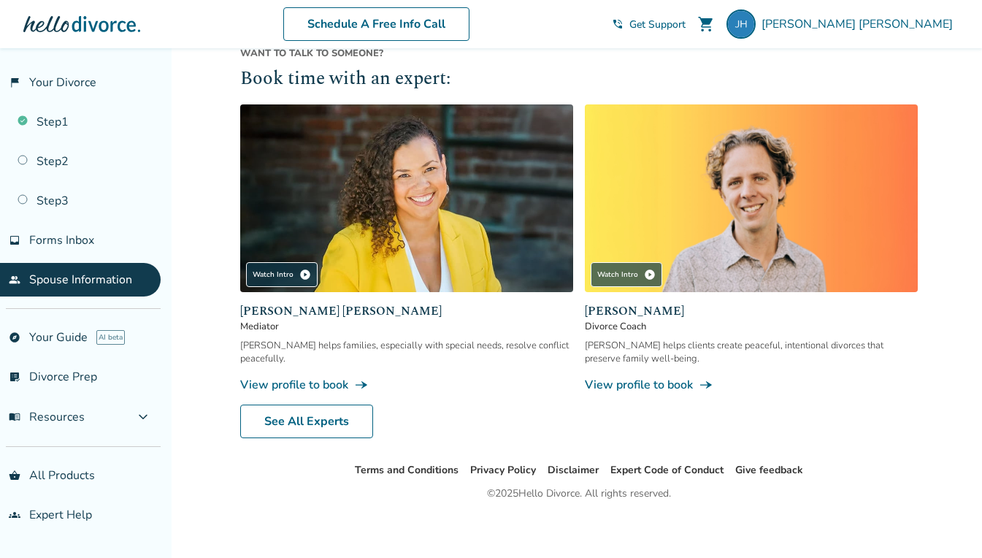
scroll to position [379, 0]
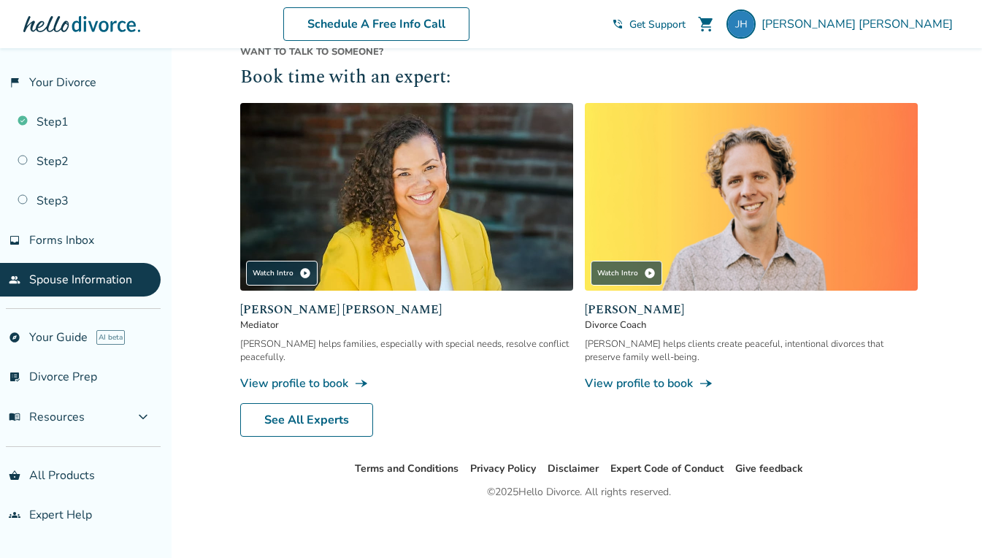
click at [69, 371] on link "list_alt_check Divorce Prep" at bounding box center [80, 377] width 161 height 34
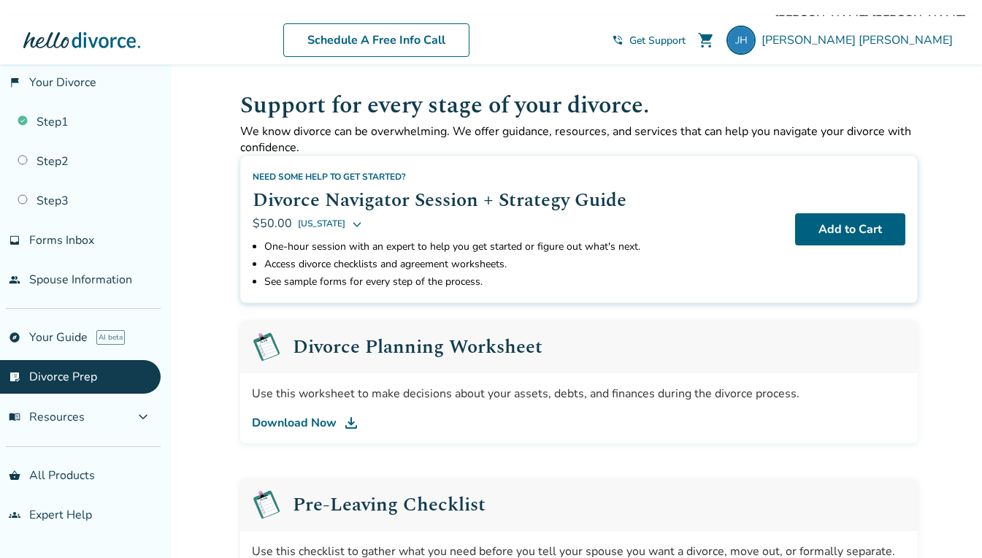
click at [363, 223] on icon at bounding box center [357, 224] width 12 height 12
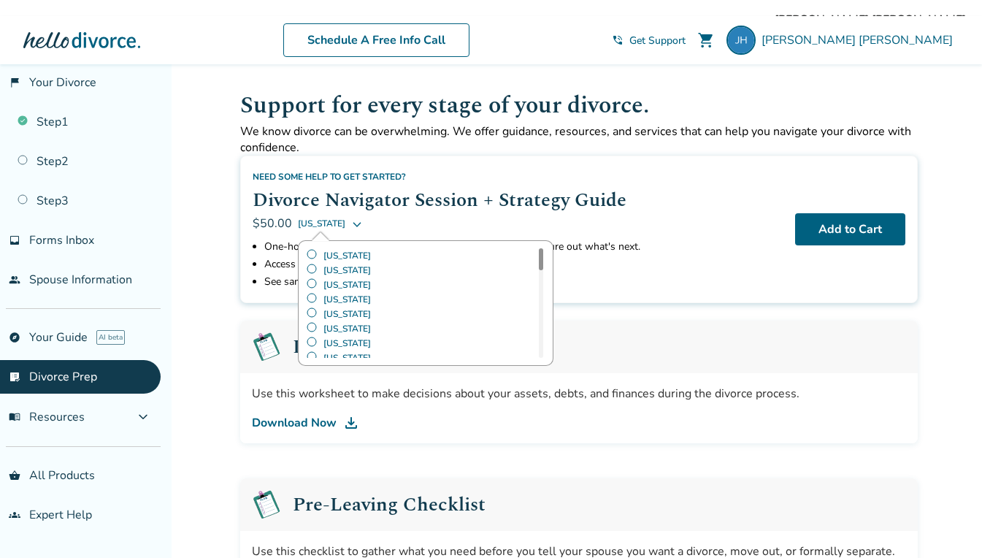
click at [475, 210] on h2 "Divorce Navigator Session + Strategy Guide" at bounding box center [518, 199] width 531 height 29
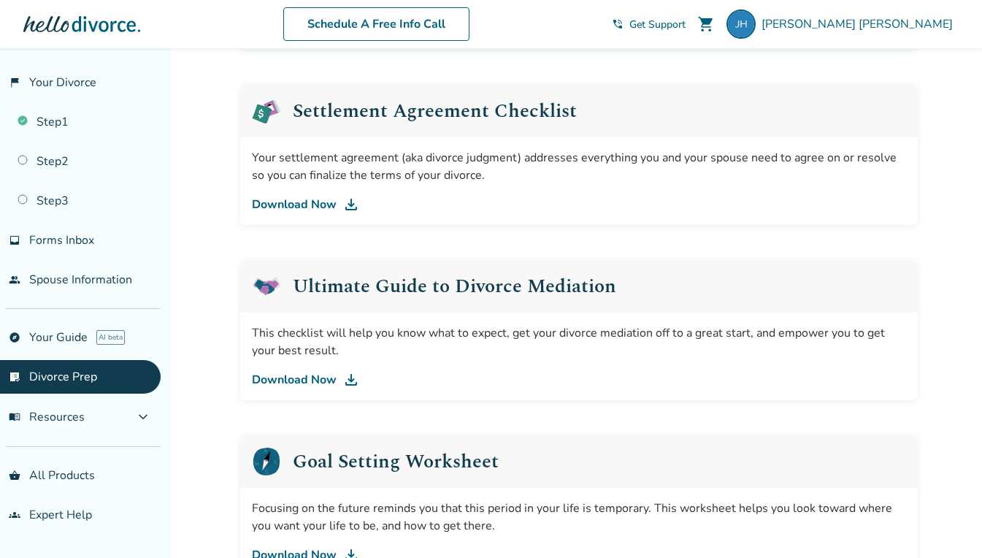
scroll to position [730, 0]
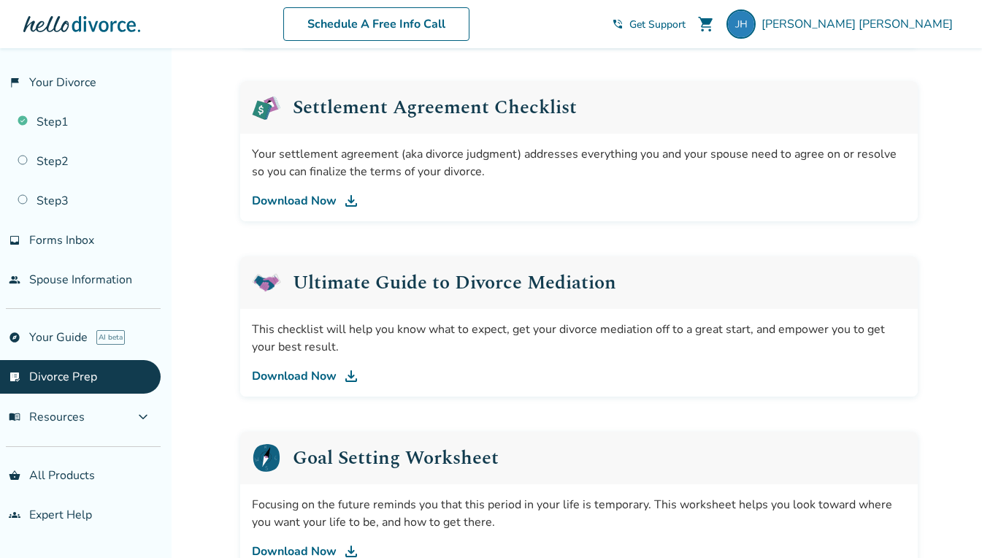
click at [309, 370] on link "Download Now" at bounding box center [579, 376] width 654 height 18
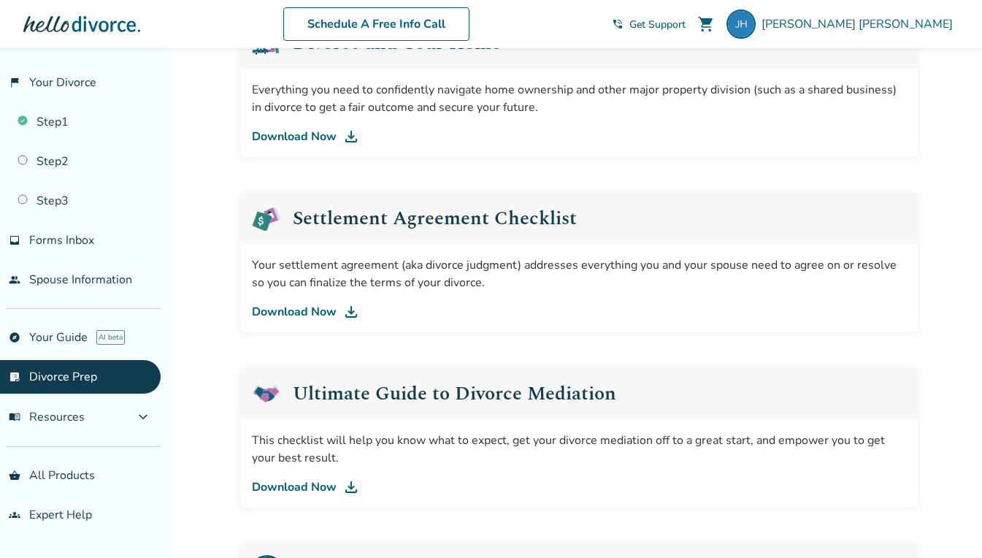
scroll to position [511, 0]
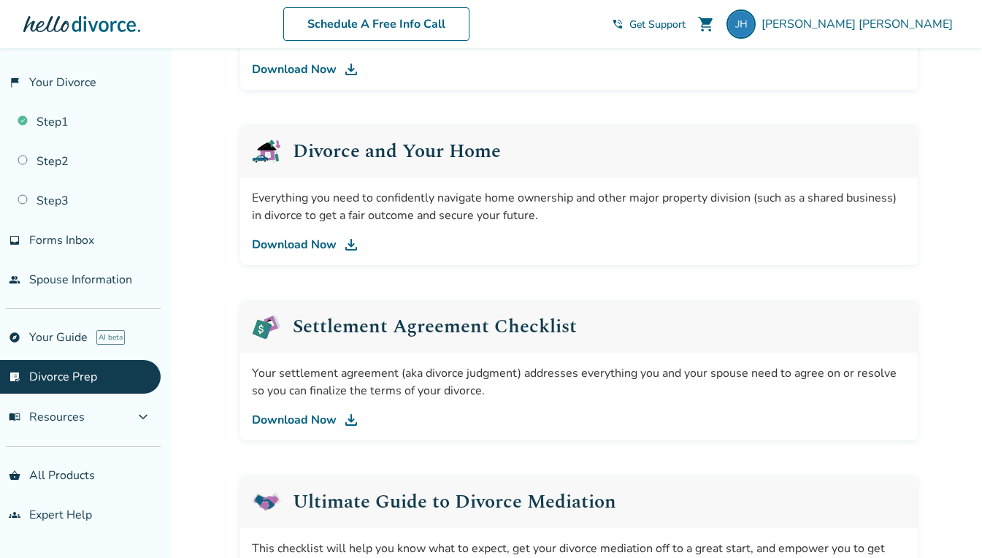
click at [291, 413] on link "Download Now" at bounding box center [579, 420] width 654 height 18
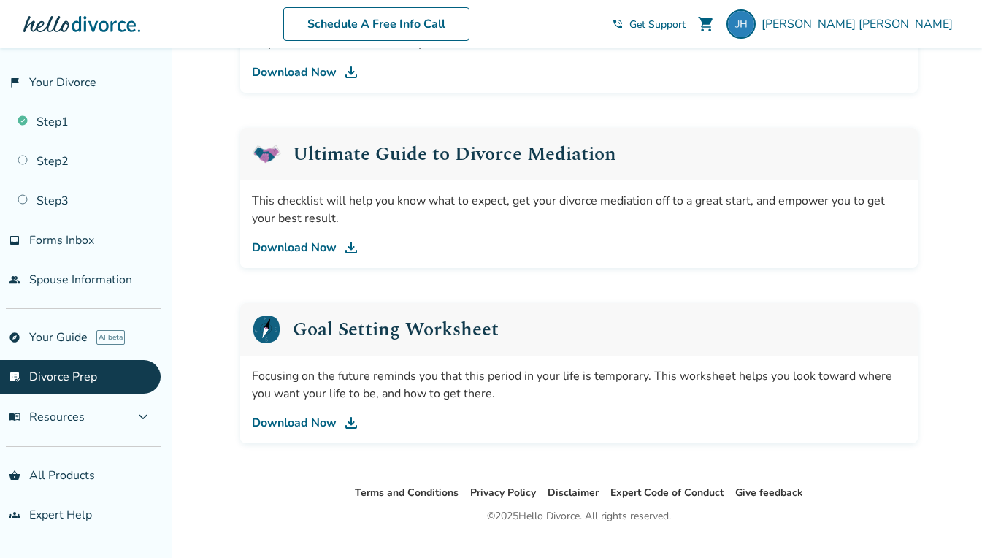
scroll to position [876, 0]
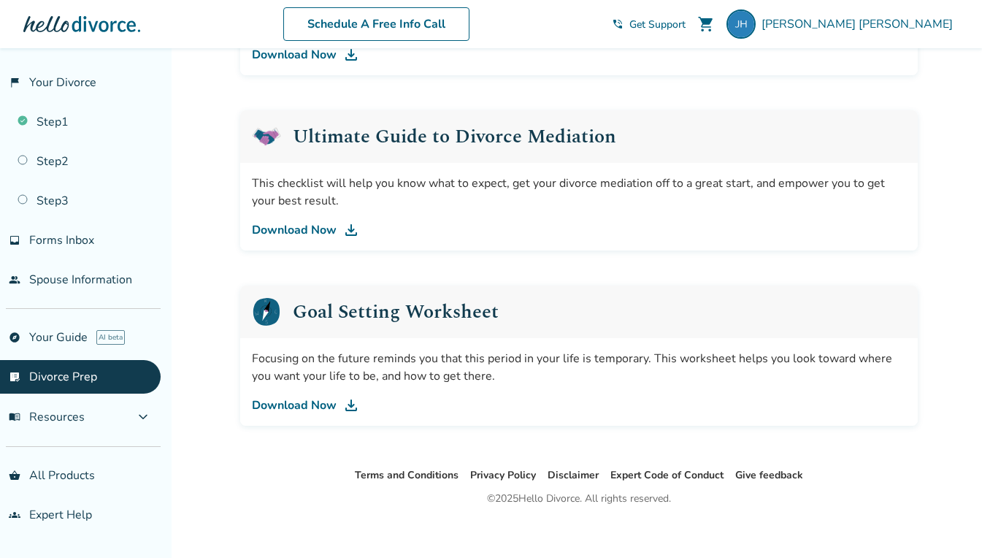
click at [295, 403] on link "Download Now" at bounding box center [579, 406] width 654 height 18
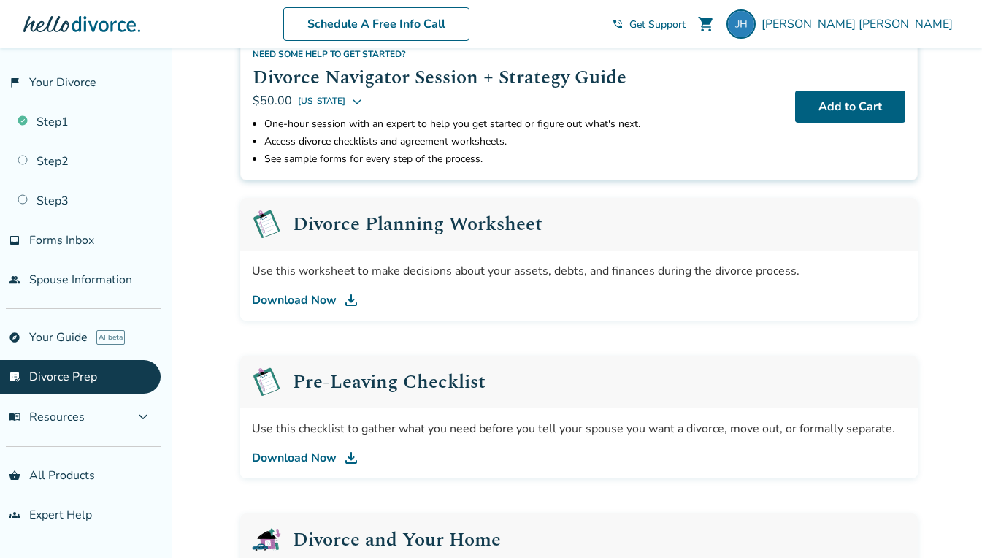
scroll to position [0, 0]
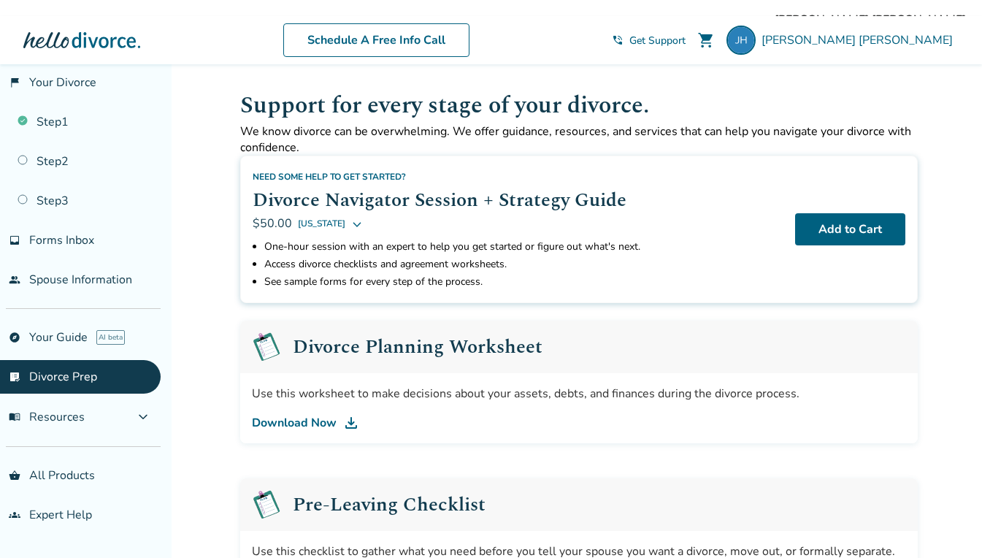
click at [919, 39] on span "Jodi Hooper" at bounding box center [860, 40] width 197 height 16
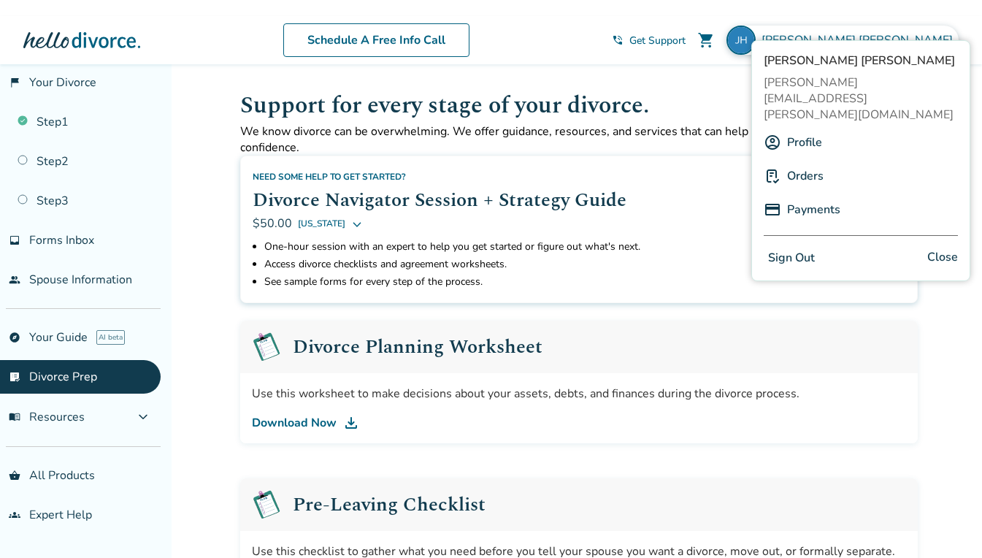
click at [794, 129] on link "Profile" at bounding box center [804, 143] width 35 height 28
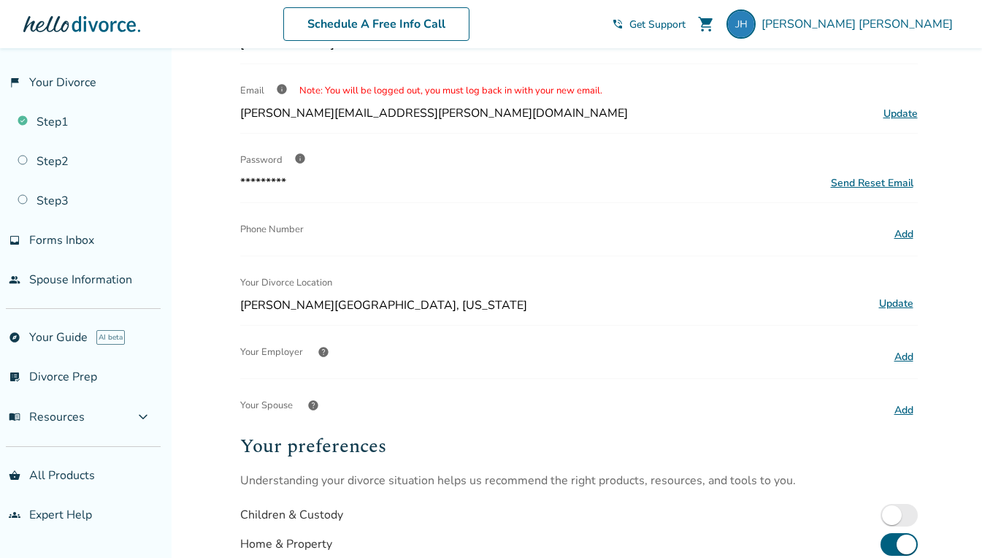
scroll to position [146, 0]
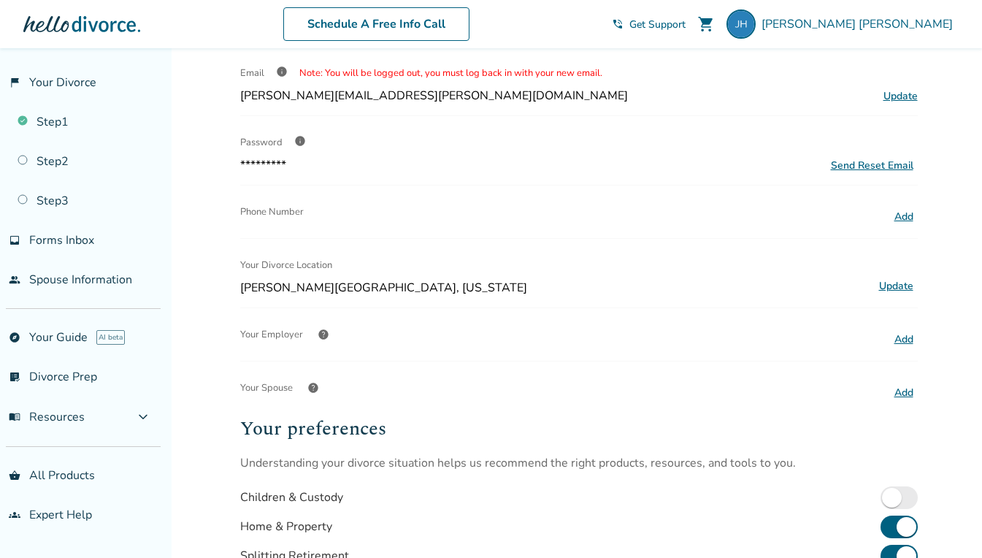
click at [899, 396] on button "Add" at bounding box center [904, 392] width 28 height 19
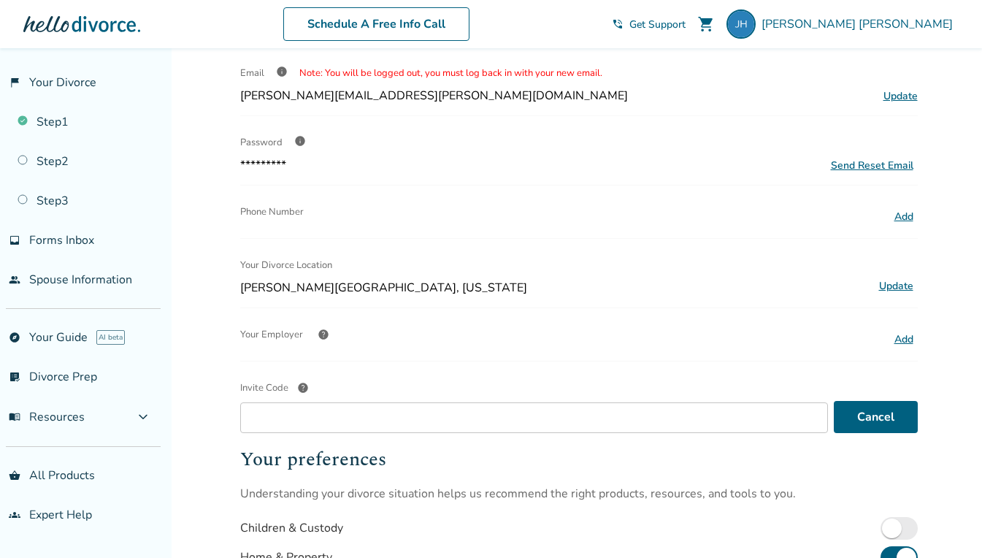
click at [511, 375] on div "Invite Code help" at bounding box center [534, 387] width 588 height 29
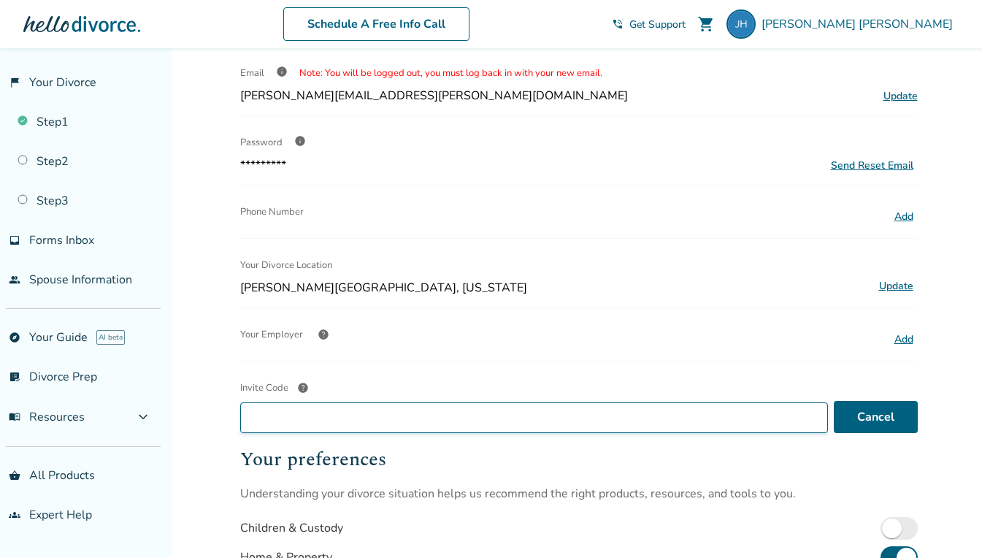
click at [511, 402] on input "Invite Code help" at bounding box center [534, 417] width 588 height 31
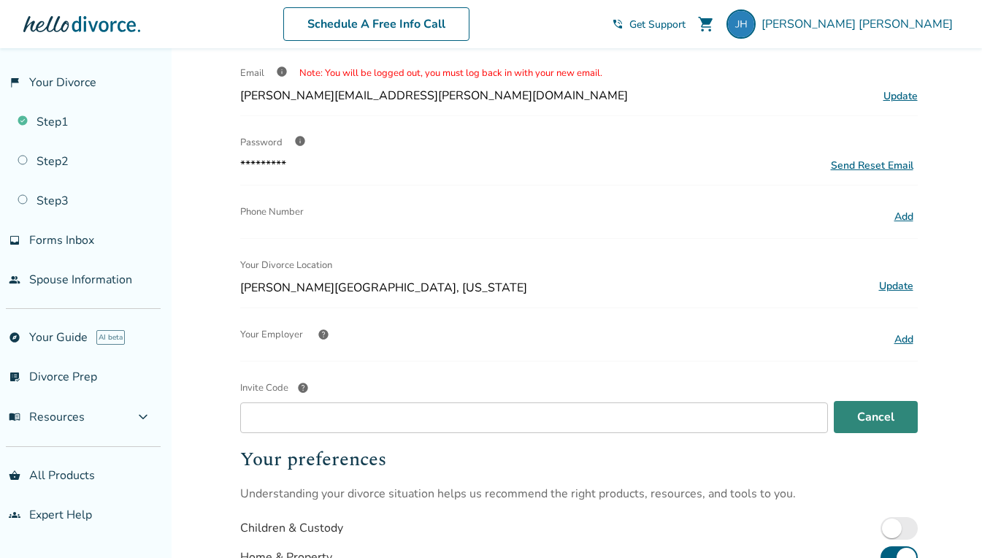
drag, startPoint x: 870, startPoint y: 416, endPoint x: 792, endPoint y: 356, distance: 97.9
click at [870, 416] on button "Cancel" at bounding box center [876, 417] width 84 height 32
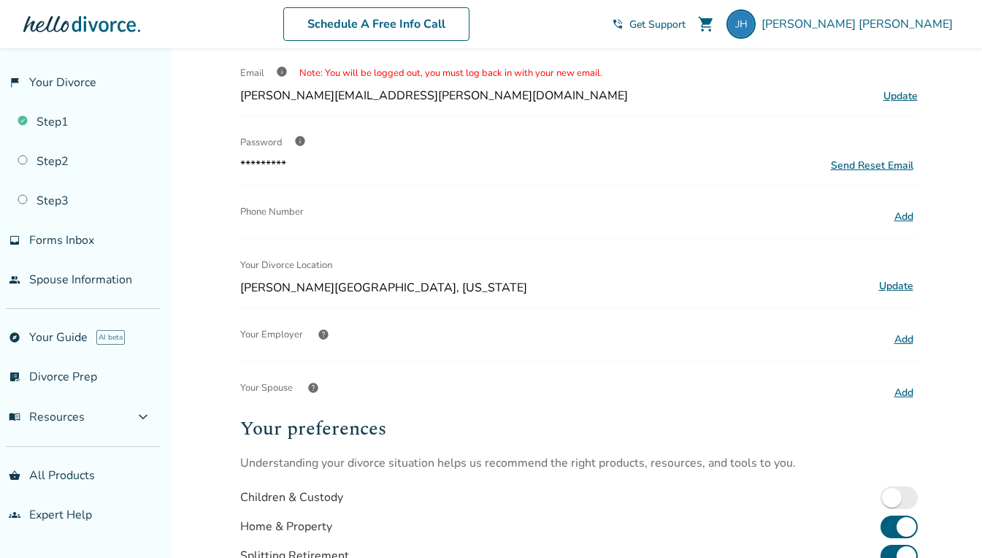
click at [314, 388] on span "help" at bounding box center [313, 388] width 12 height 12
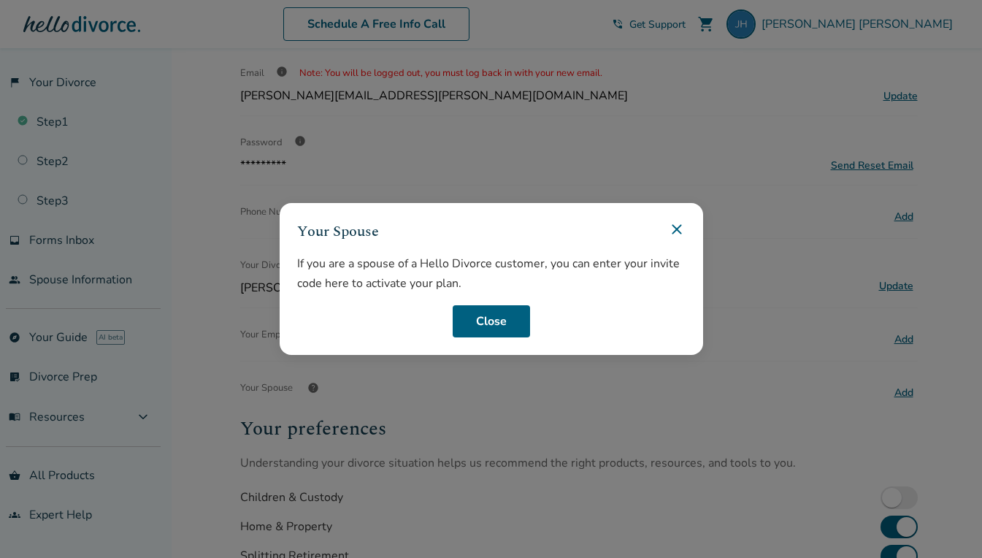
click at [686, 226] on icon at bounding box center [677, 230] width 18 height 18
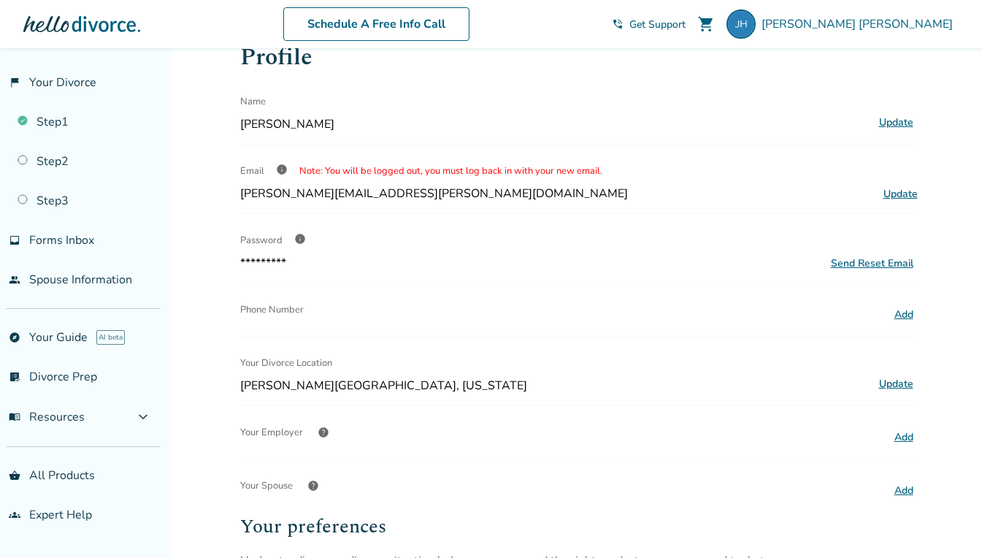
scroll to position [0, 0]
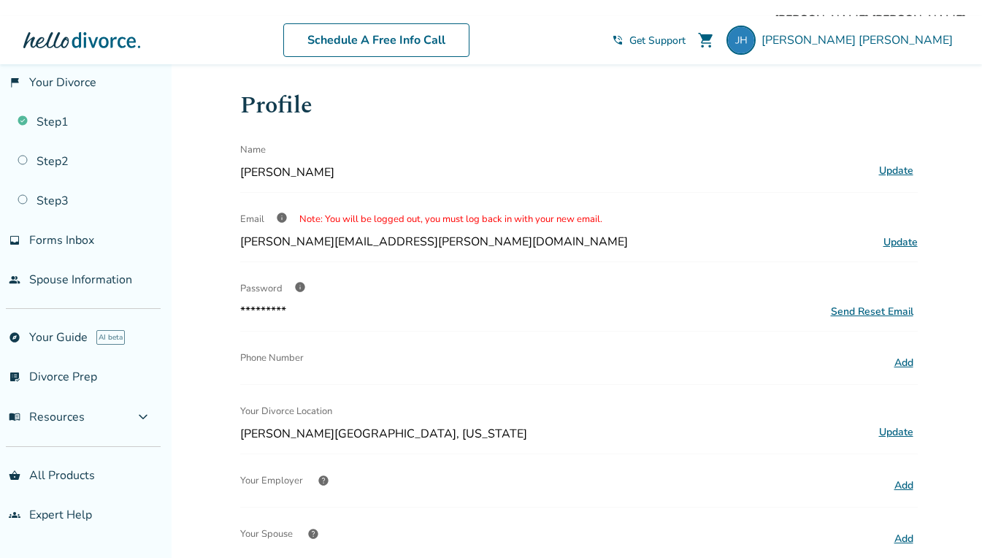
click at [915, 37] on span "Jodi Hooper" at bounding box center [860, 40] width 197 height 16
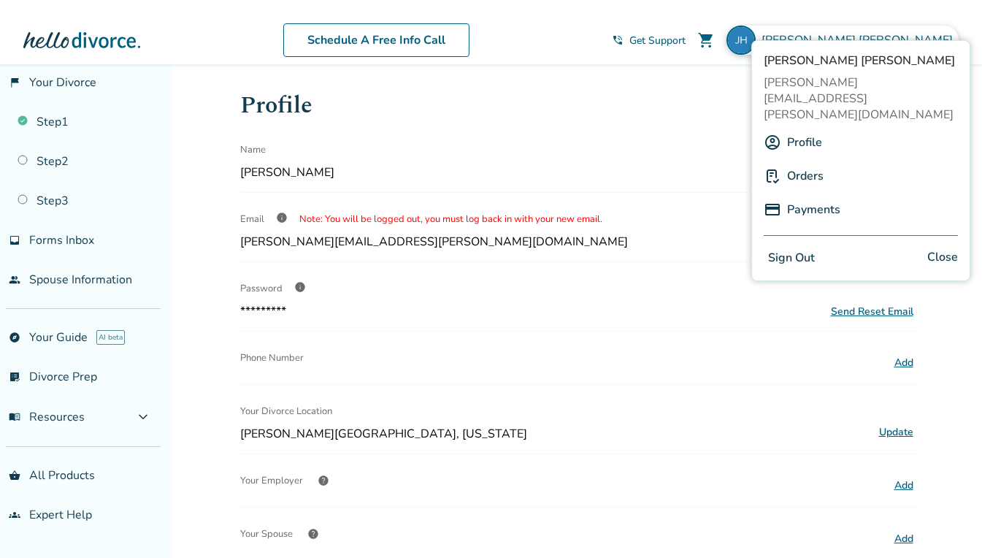
click at [810, 162] on link "Orders" at bounding box center [805, 176] width 37 height 28
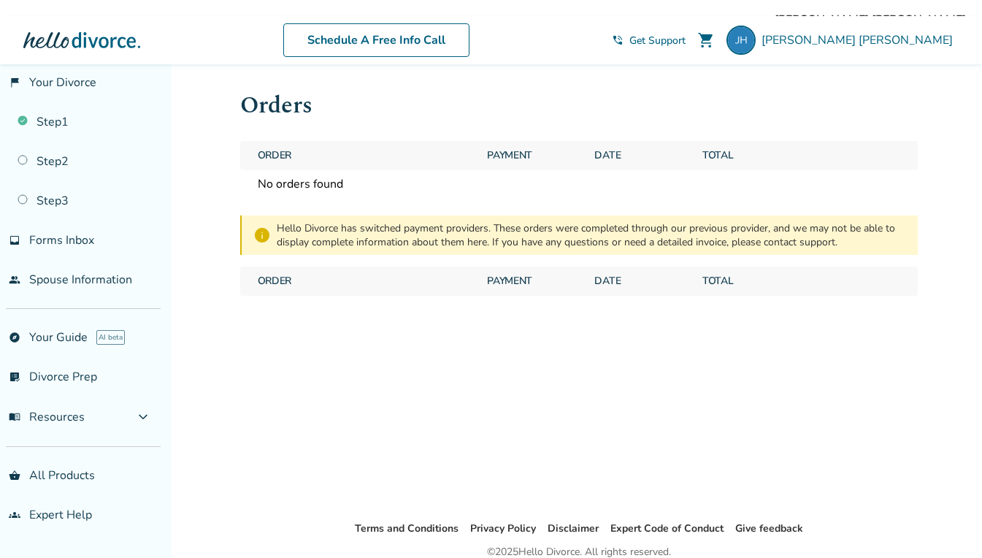
click at [686, 39] on span "Get Support" at bounding box center [657, 41] width 56 height 14
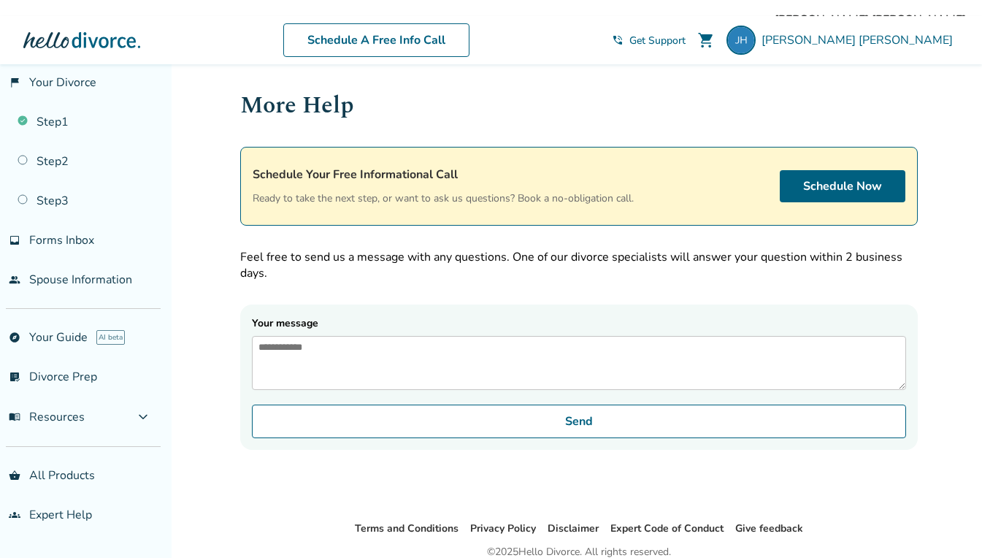
click at [67, 42] on div at bounding box center [81, 40] width 117 height 29
click at [61, 233] on span "Forms Inbox" at bounding box center [61, 240] width 65 height 16
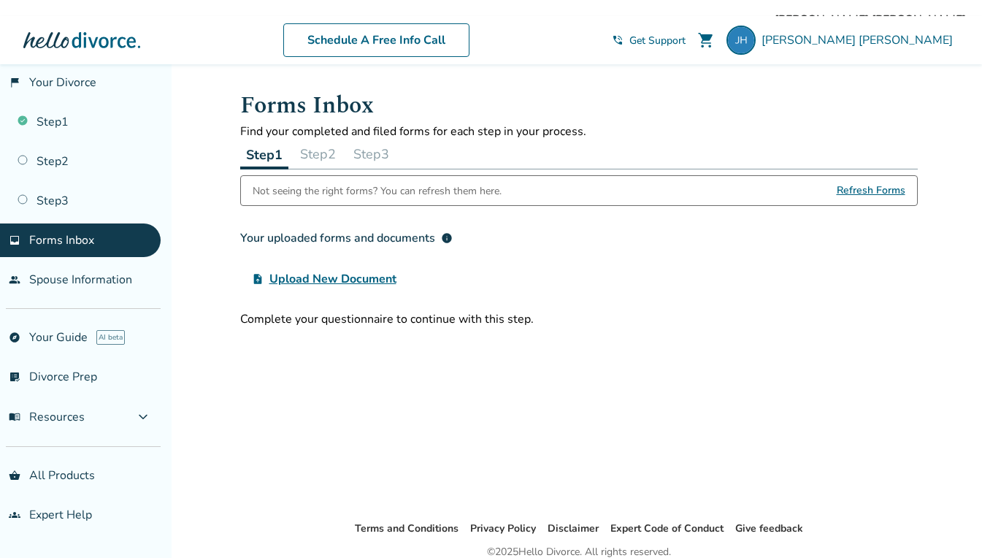
click at [52, 121] on link "Step 1" at bounding box center [80, 122] width 161 height 34
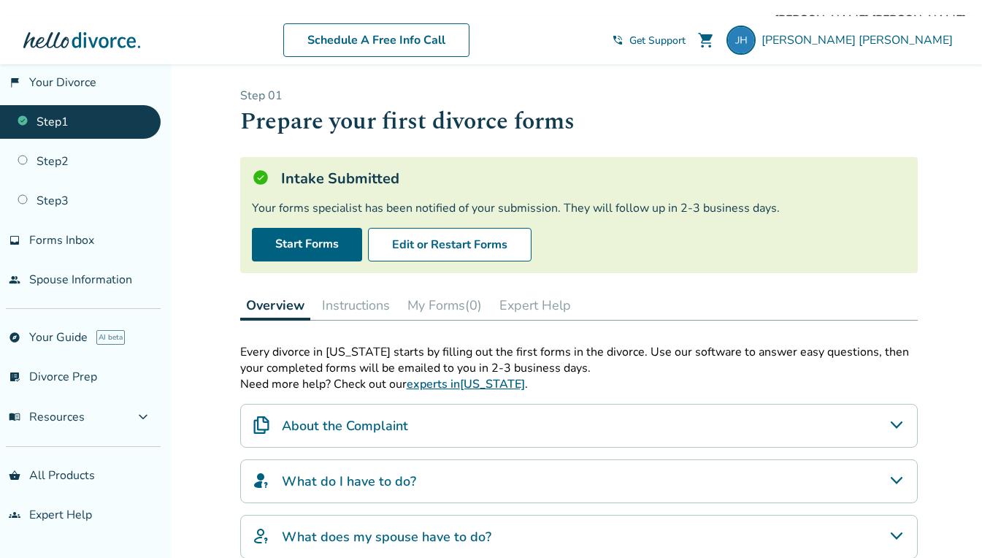
click at [353, 298] on button "Instructions" at bounding box center [356, 305] width 80 height 29
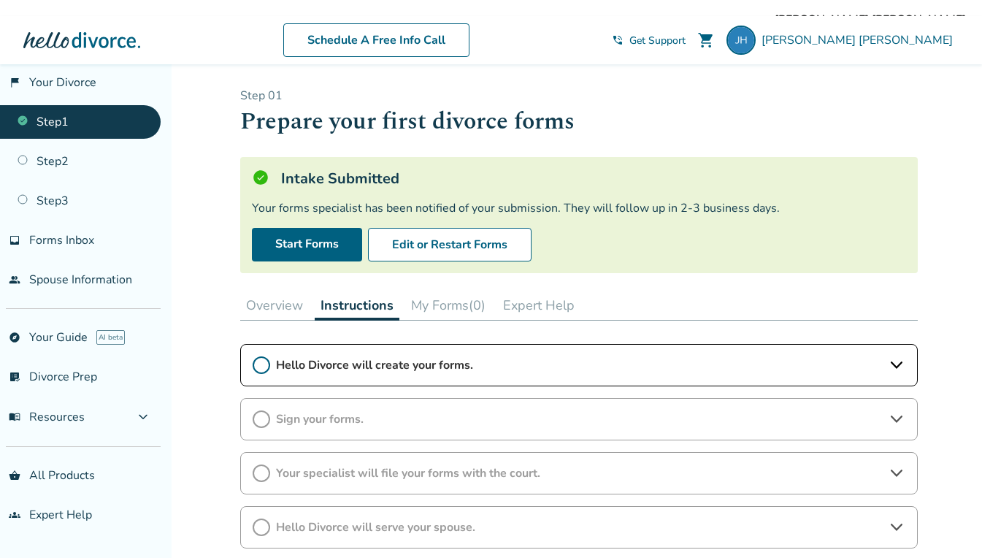
click at [900, 361] on icon at bounding box center [897, 365] width 18 height 18
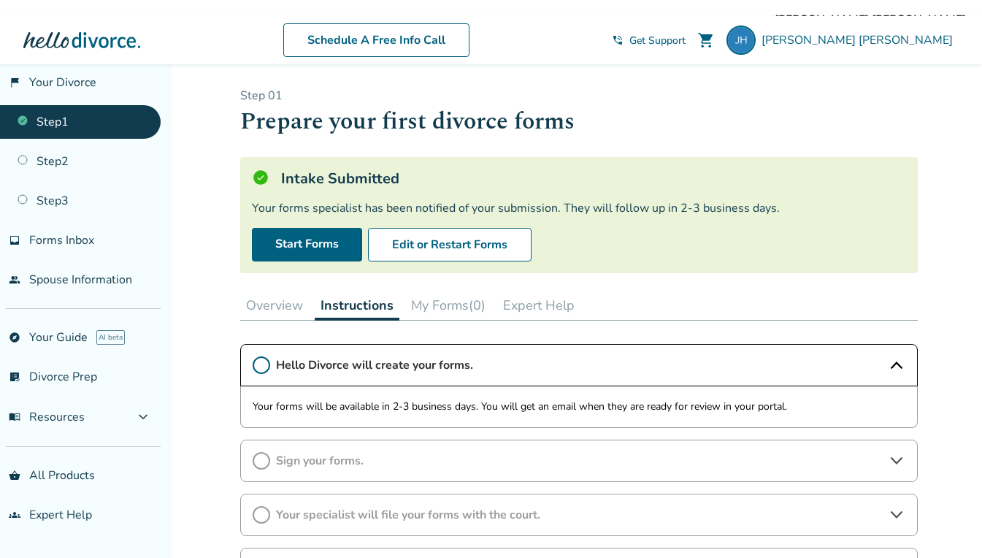
click at [900, 357] on icon at bounding box center [897, 365] width 18 height 18
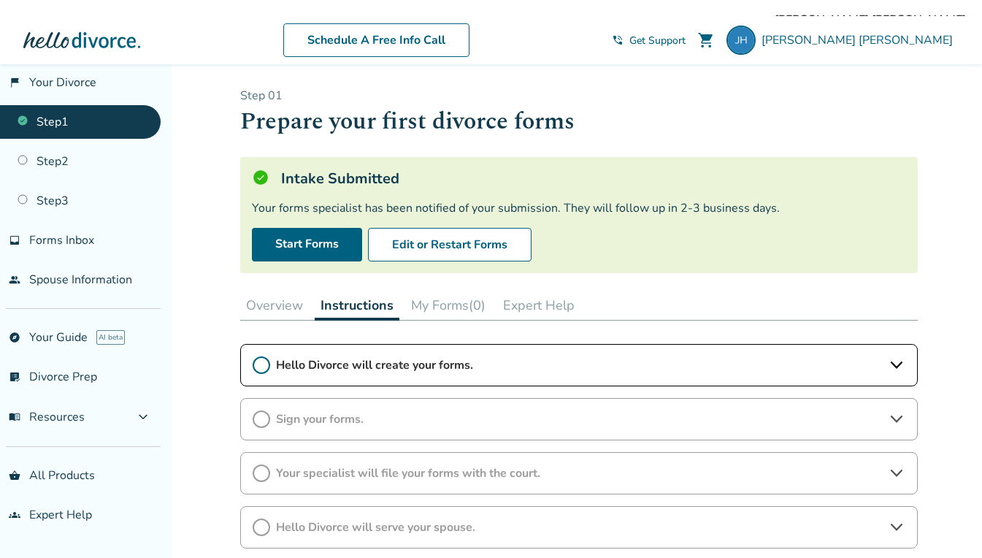
click at [275, 304] on button "Overview" at bounding box center [274, 305] width 69 height 29
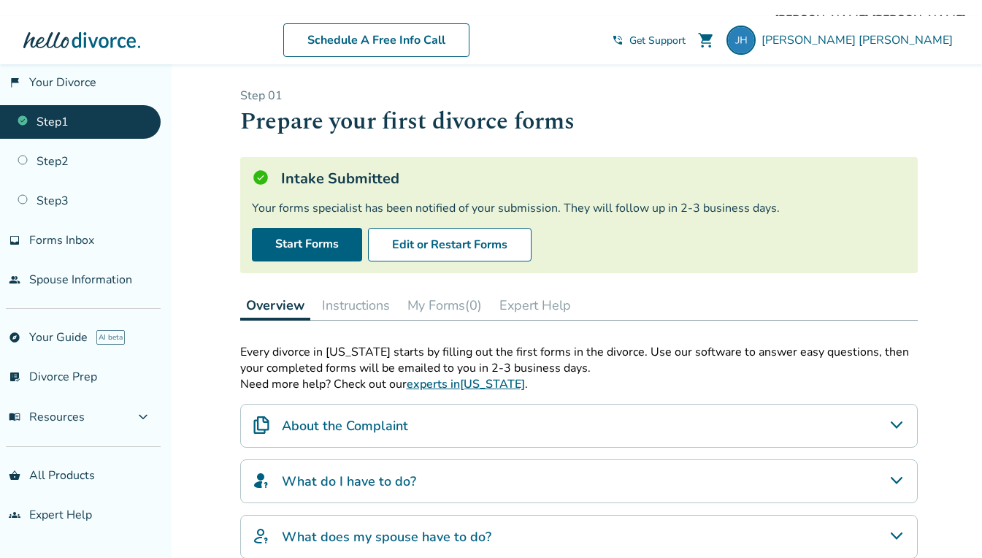
click at [66, 162] on link "Step 2" at bounding box center [80, 162] width 161 height 34
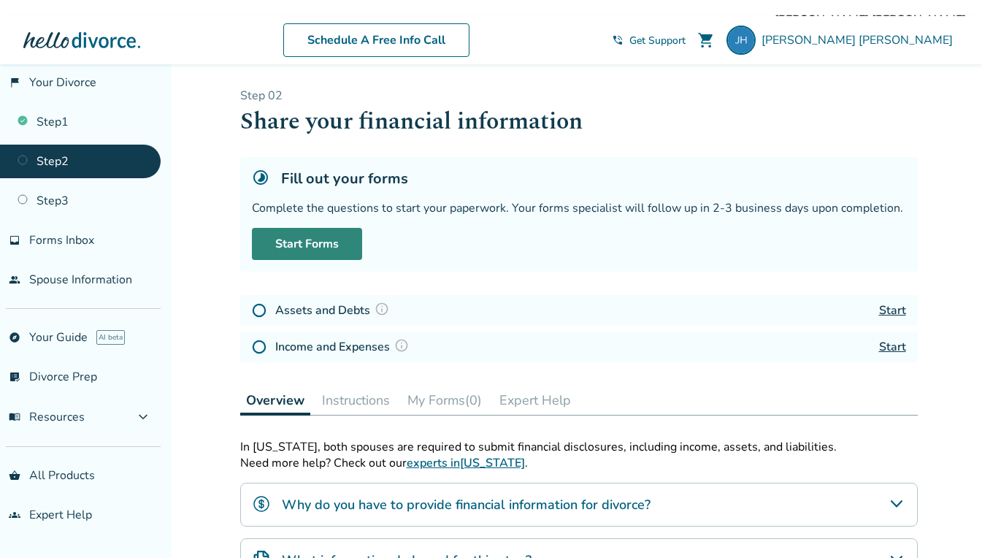
click at [299, 240] on link "Start Forms" at bounding box center [307, 244] width 110 height 32
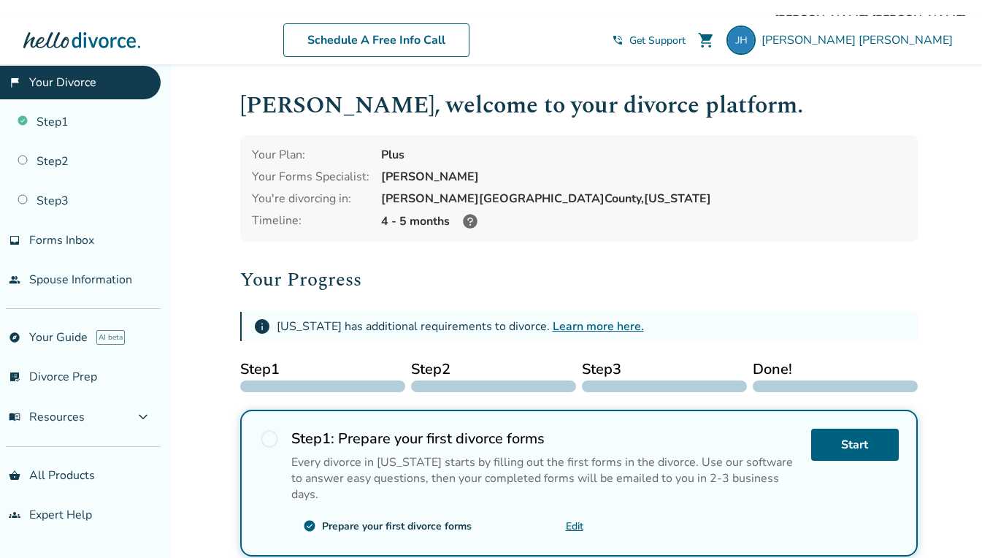
click at [465, 221] on icon at bounding box center [470, 221] width 15 height 15
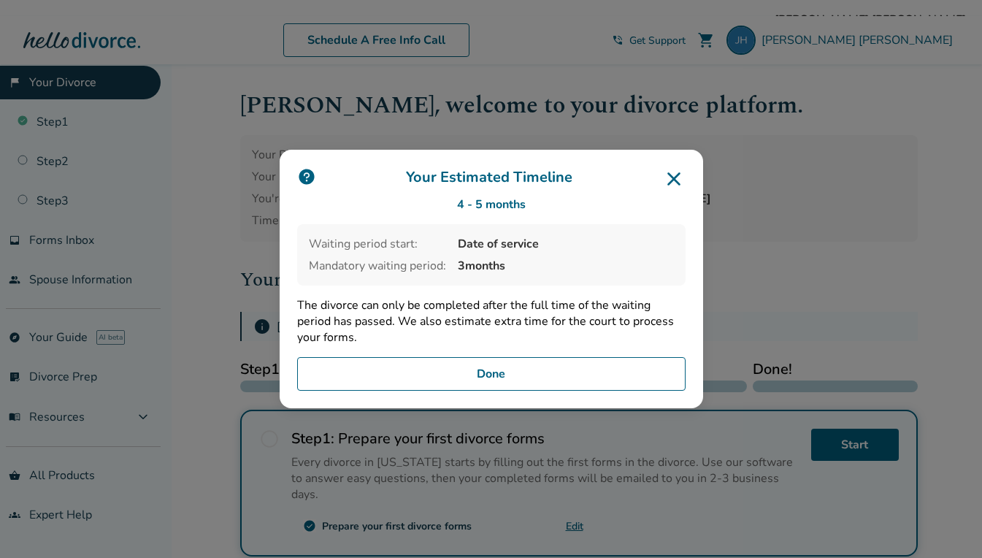
click at [680, 174] on icon at bounding box center [673, 178] width 23 height 23
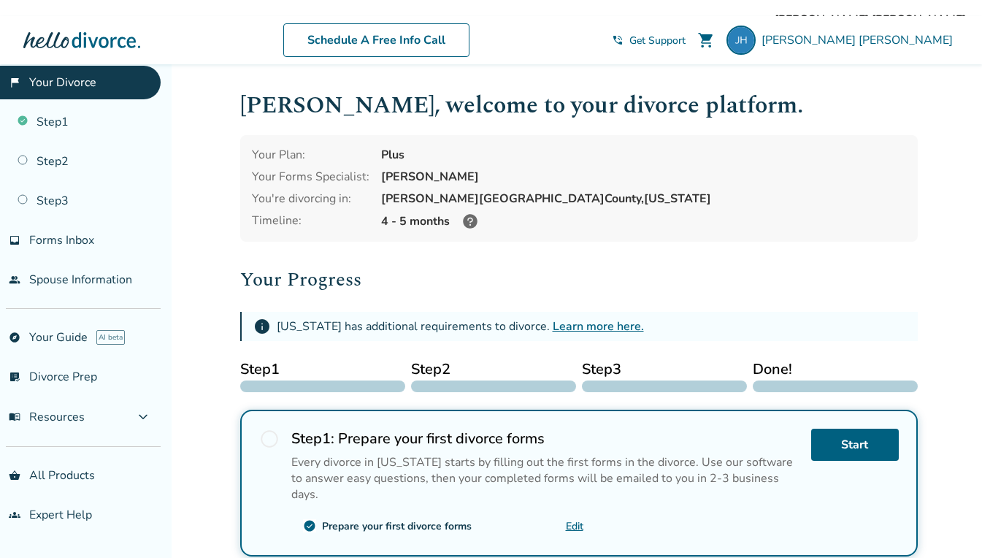
click at [605, 323] on link "Learn more here." at bounding box center [598, 326] width 91 height 16
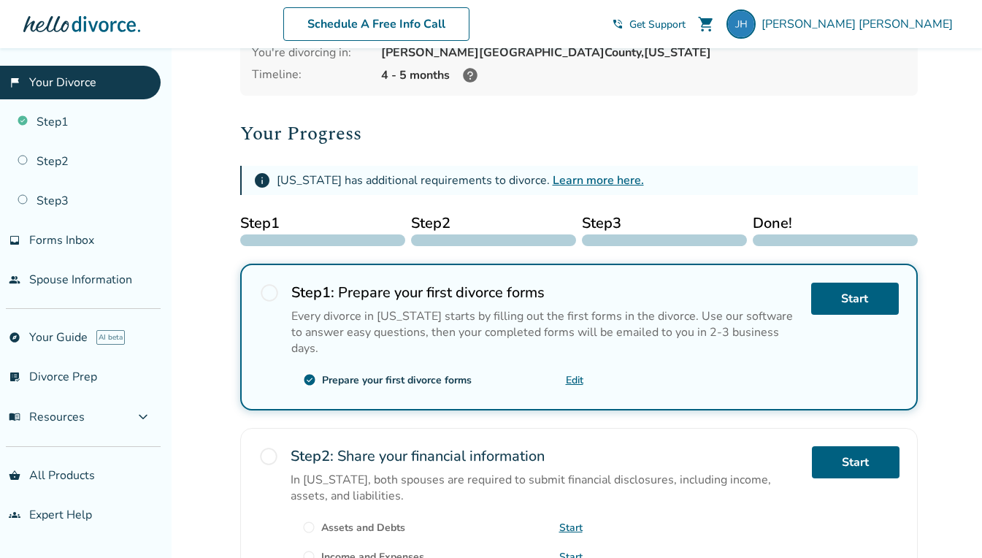
click at [66, 270] on link "people Spouse Information" at bounding box center [80, 280] width 161 height 34
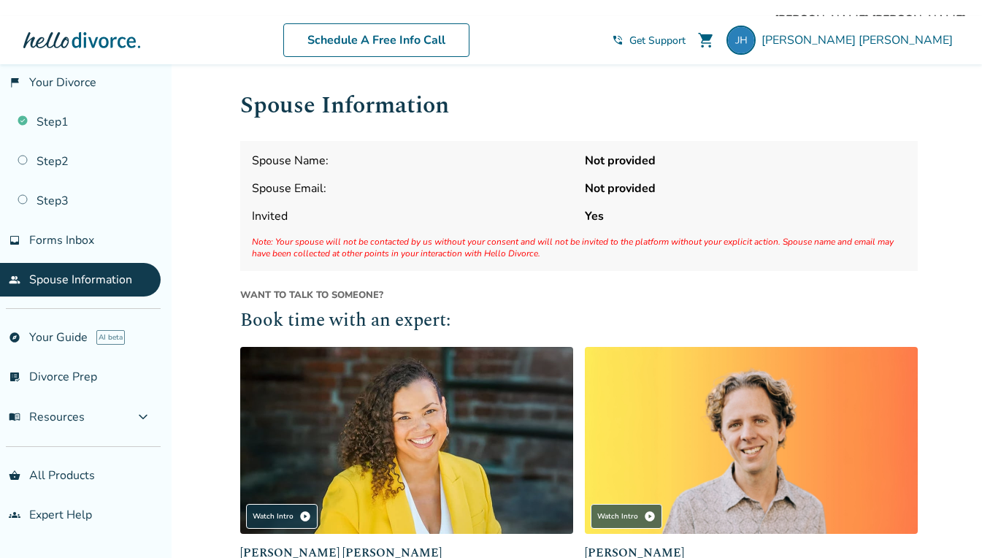
click at [72, 124] on link "Step 1" at bounding box center [80, 122] width 161 height 34
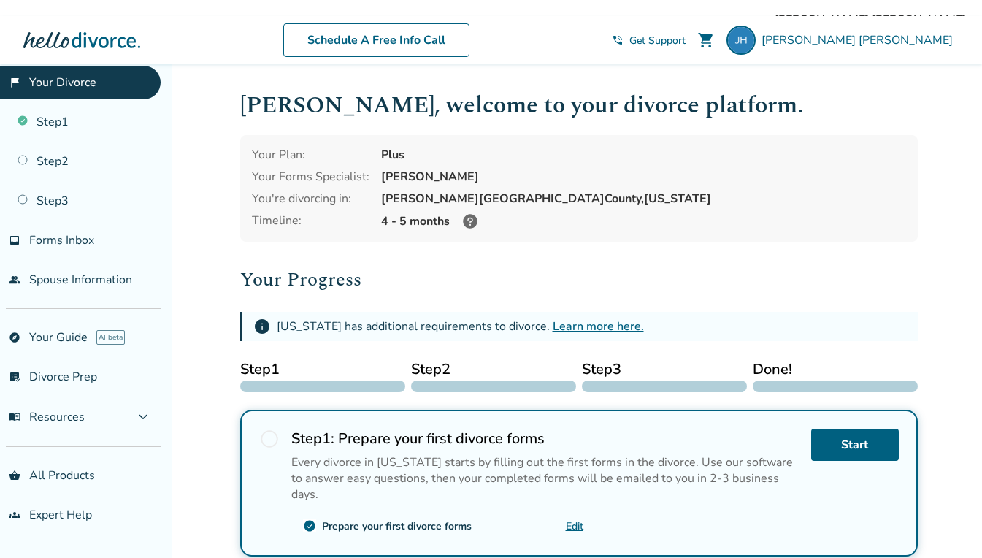
scroll to position [73, 0]
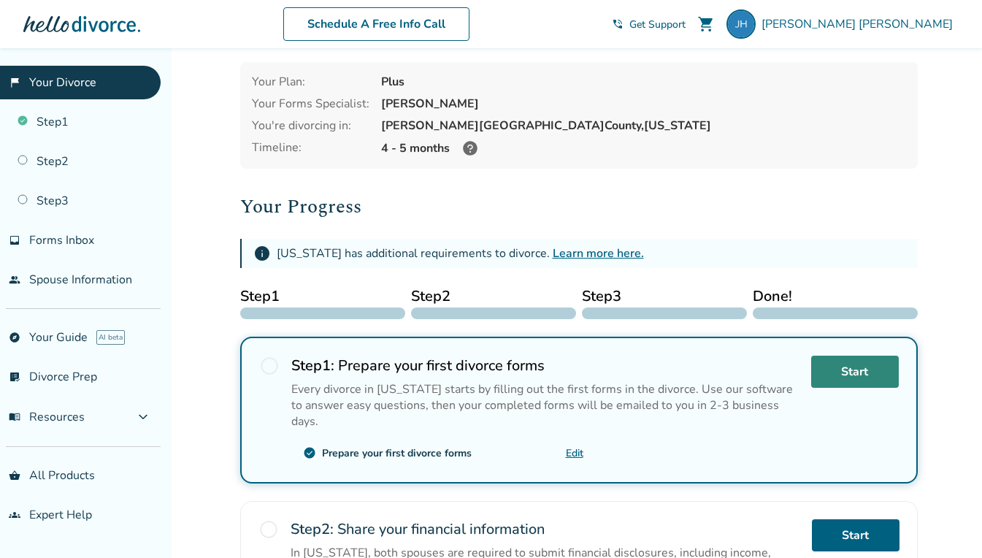
click at [865, 369] on link "Start" at bounding box center [855, 372] width 88 height 32
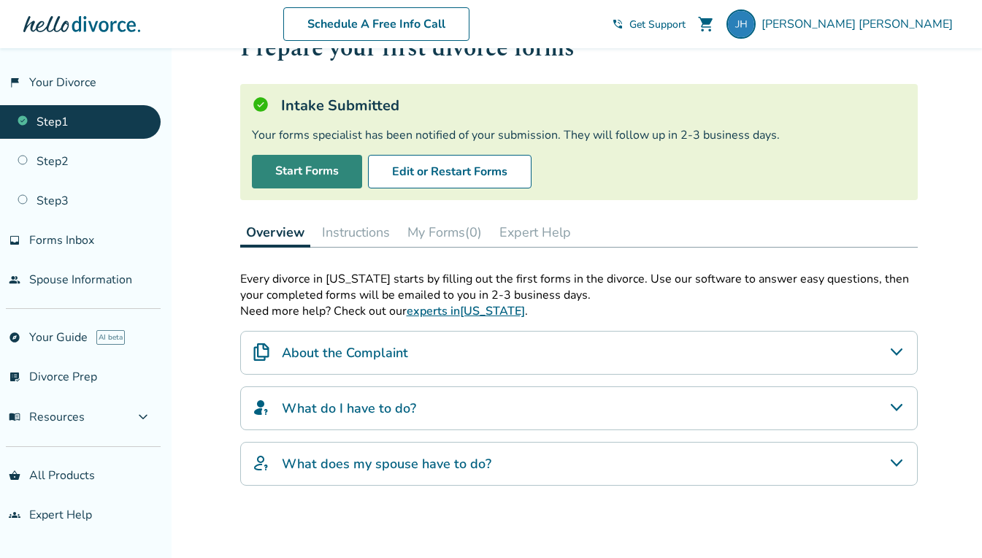
click at [302, 164] on link "Start Forms" at bounding box center [307, 172] width 110 height 34
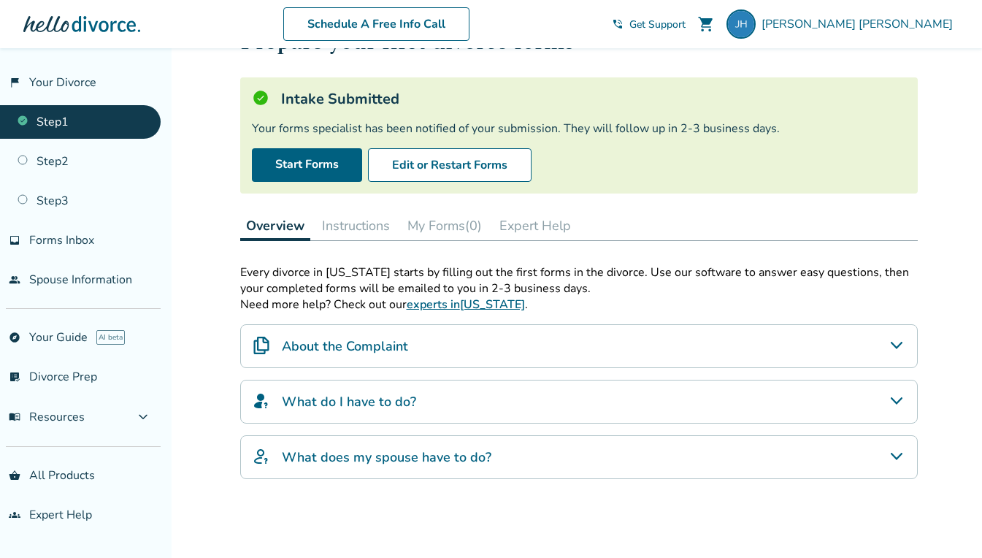
scroll to position [73, 0]
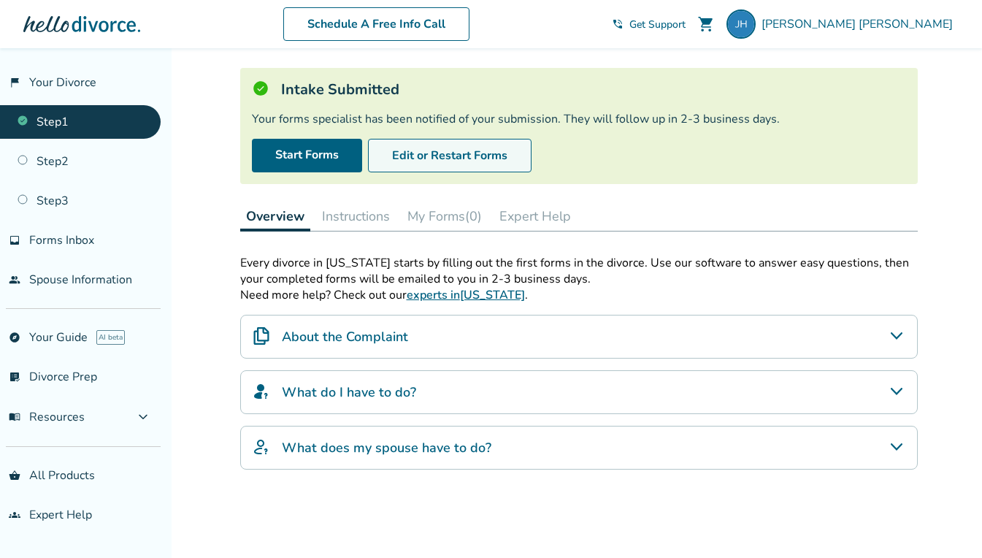
click at [485, 157] on button "Edit or Restart Forms" at bounding box center [450, 156] width 164 height 34
